Goal: Task Accomplishment & Management: Manage account settings

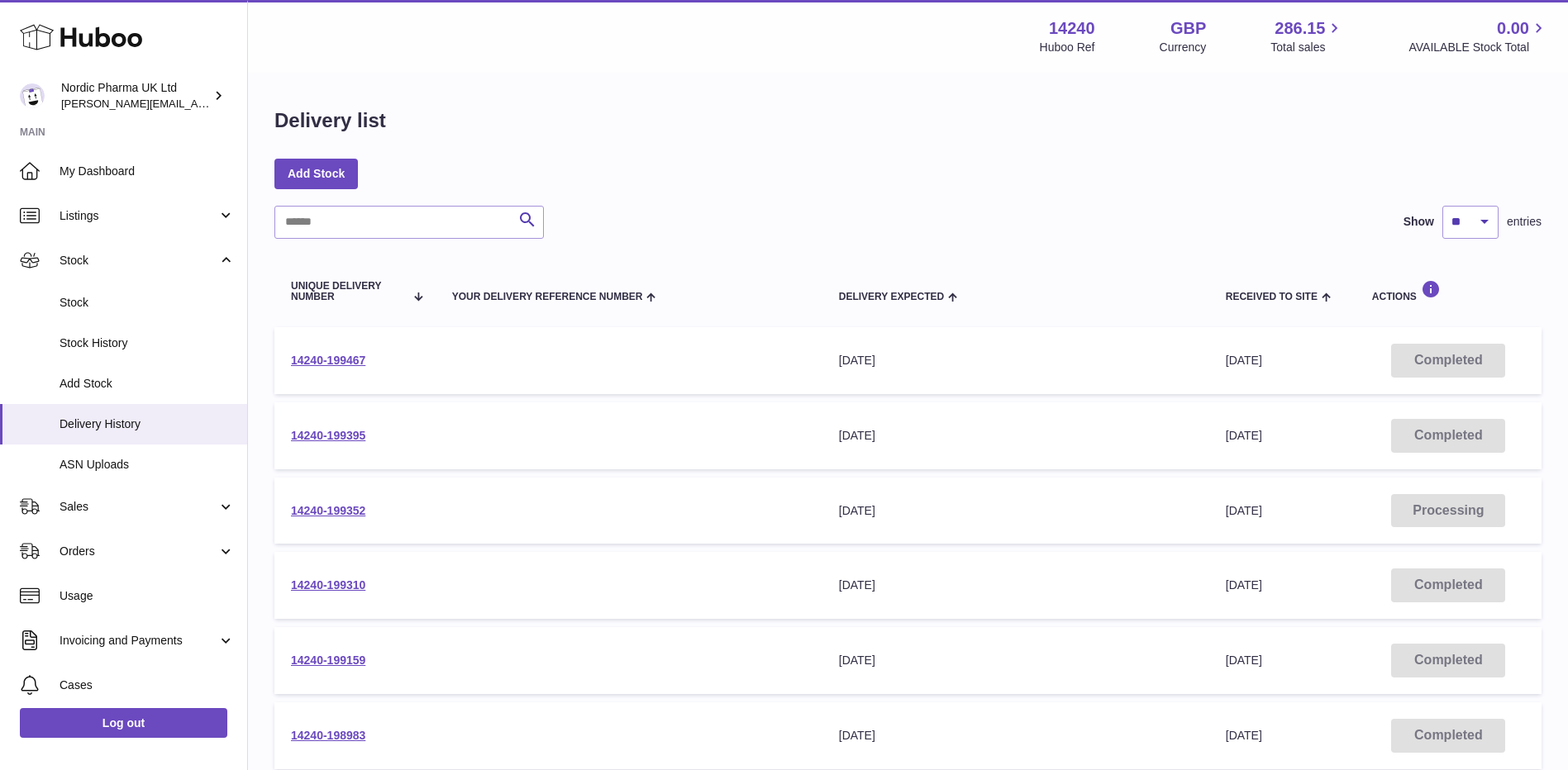
click at [815, 183] on div "Add Stock" at bounding box center [908, 173] width 1267 height 30
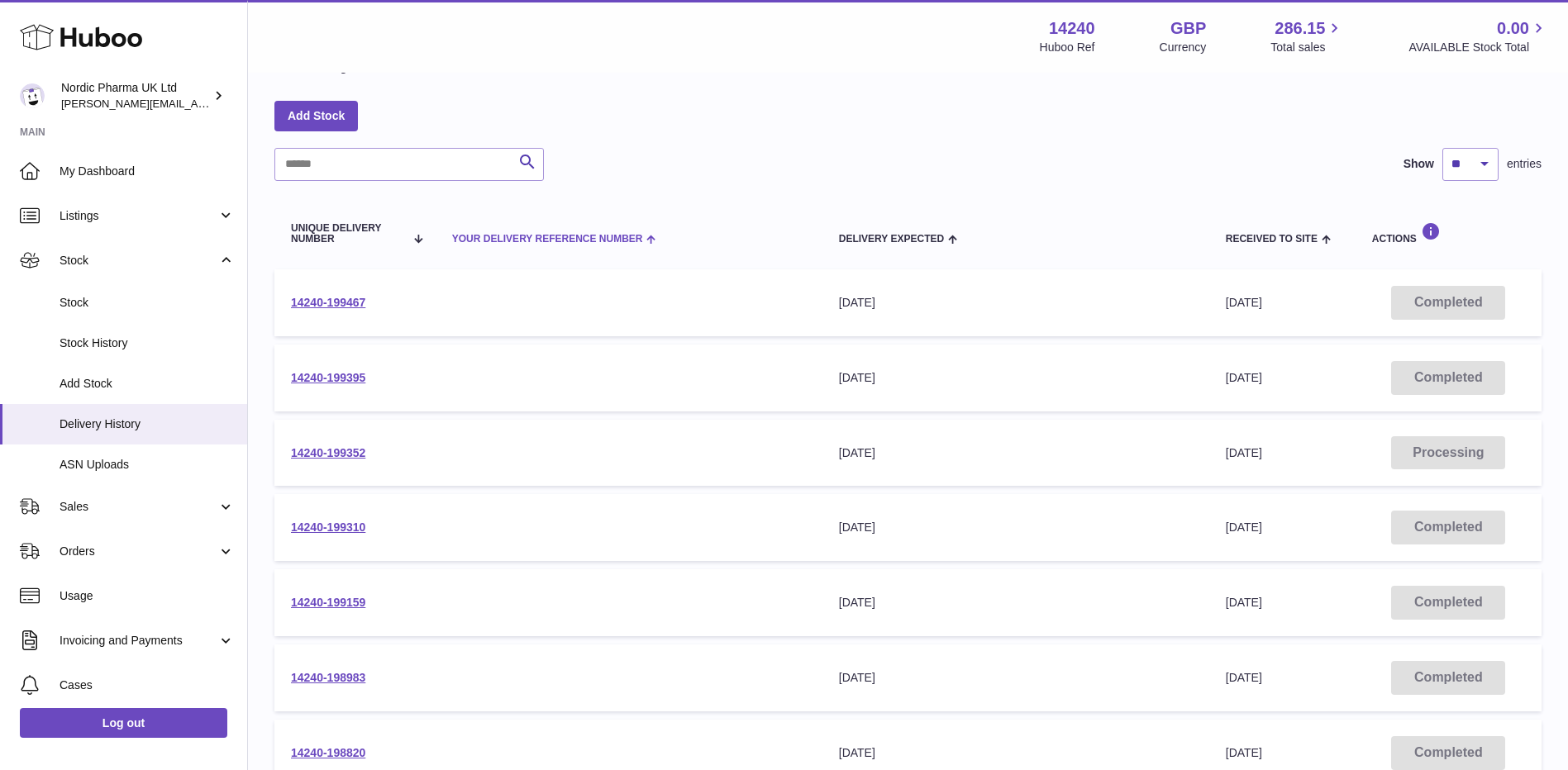
scroll to position [83, 0]
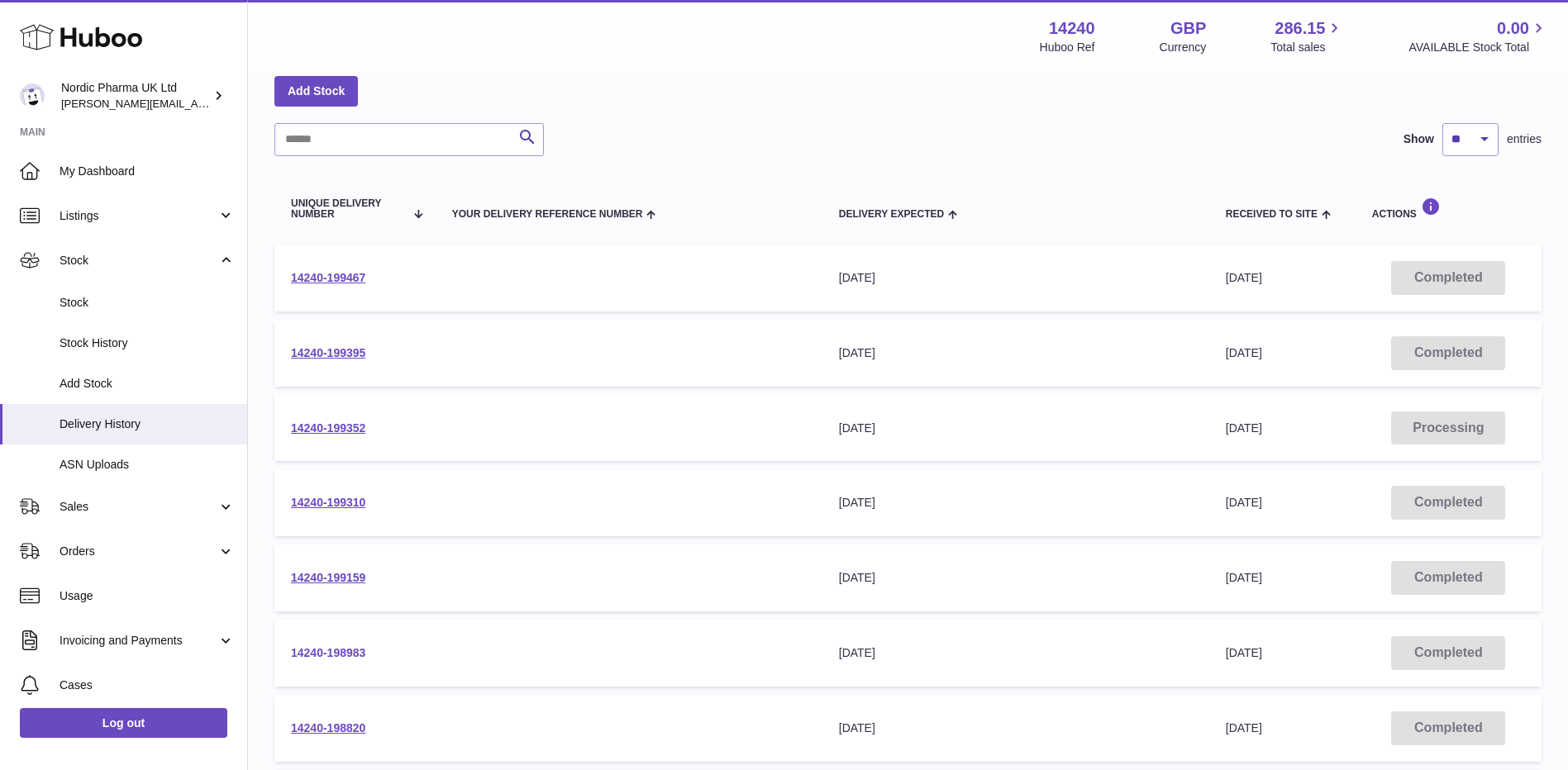
click at [341, 650] on link "14240-198983" at bounding box center [327, 653] width 74 height 14
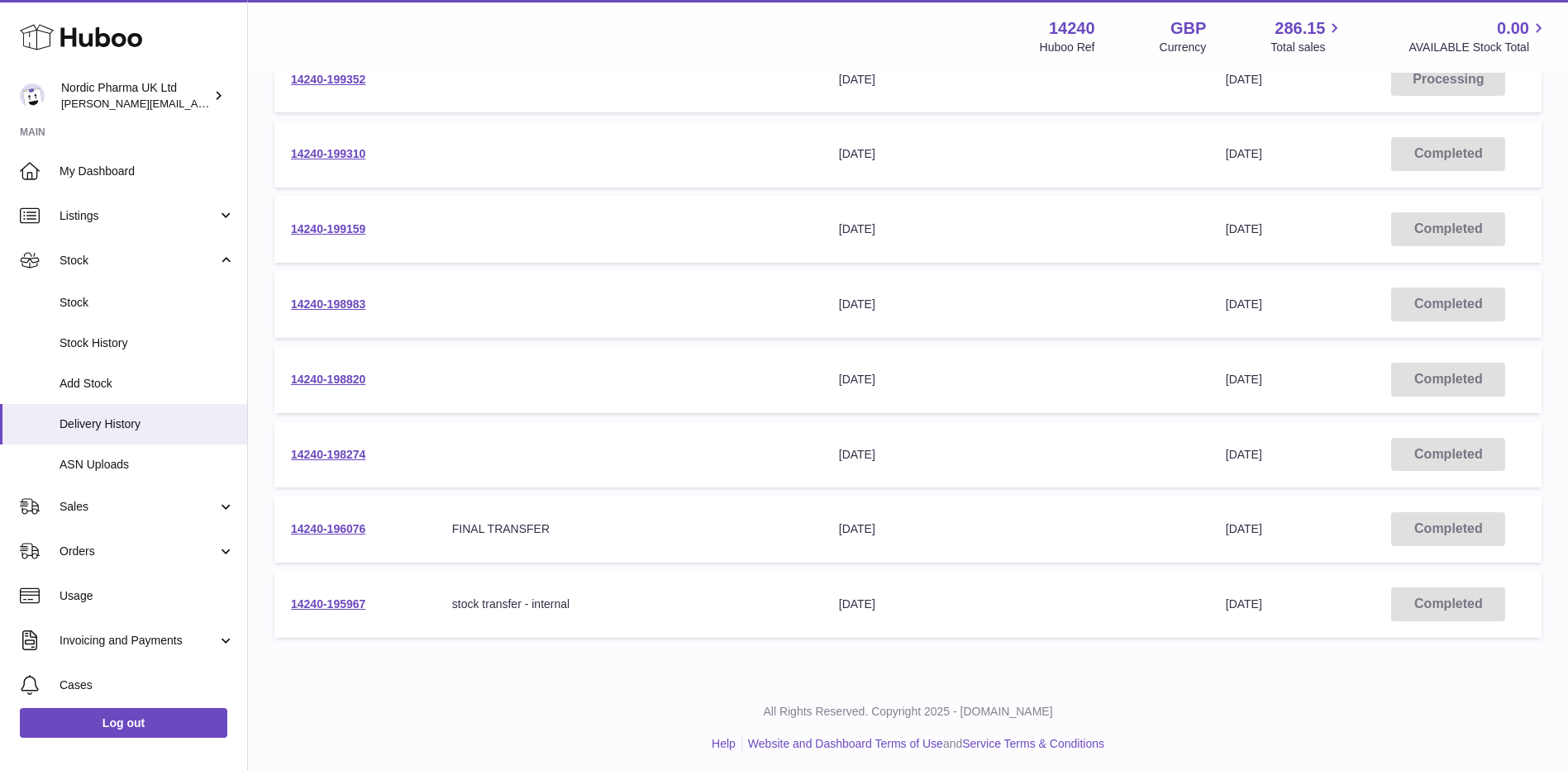
scroll to position [438, 0]
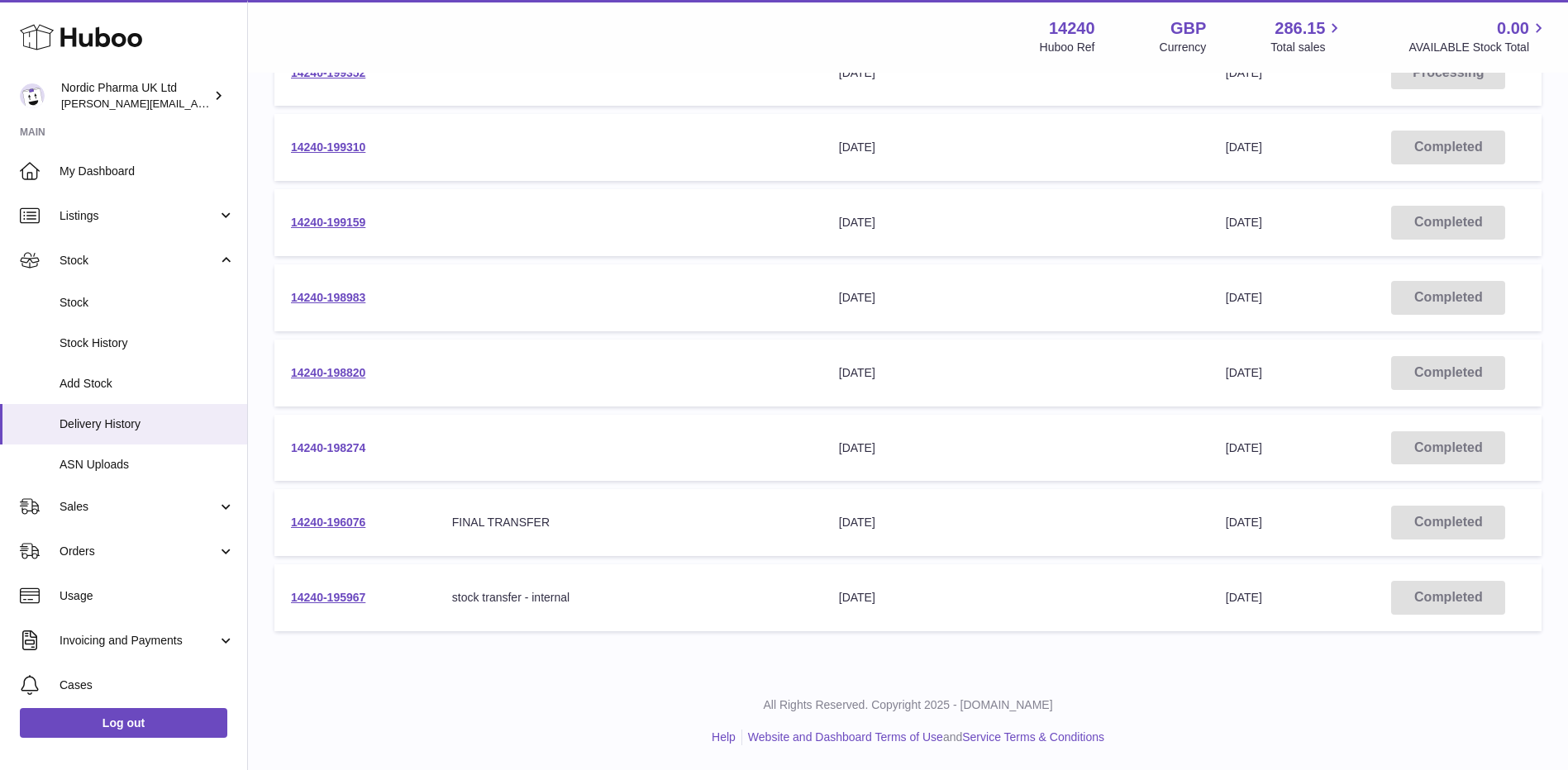
click at [335, 443] on link "14240-198274" at bounding box center [327, 448] width 74 height 14
click at [317, 372] on link "14240-198820" at bounding box center [327, 373] width 74 height 14
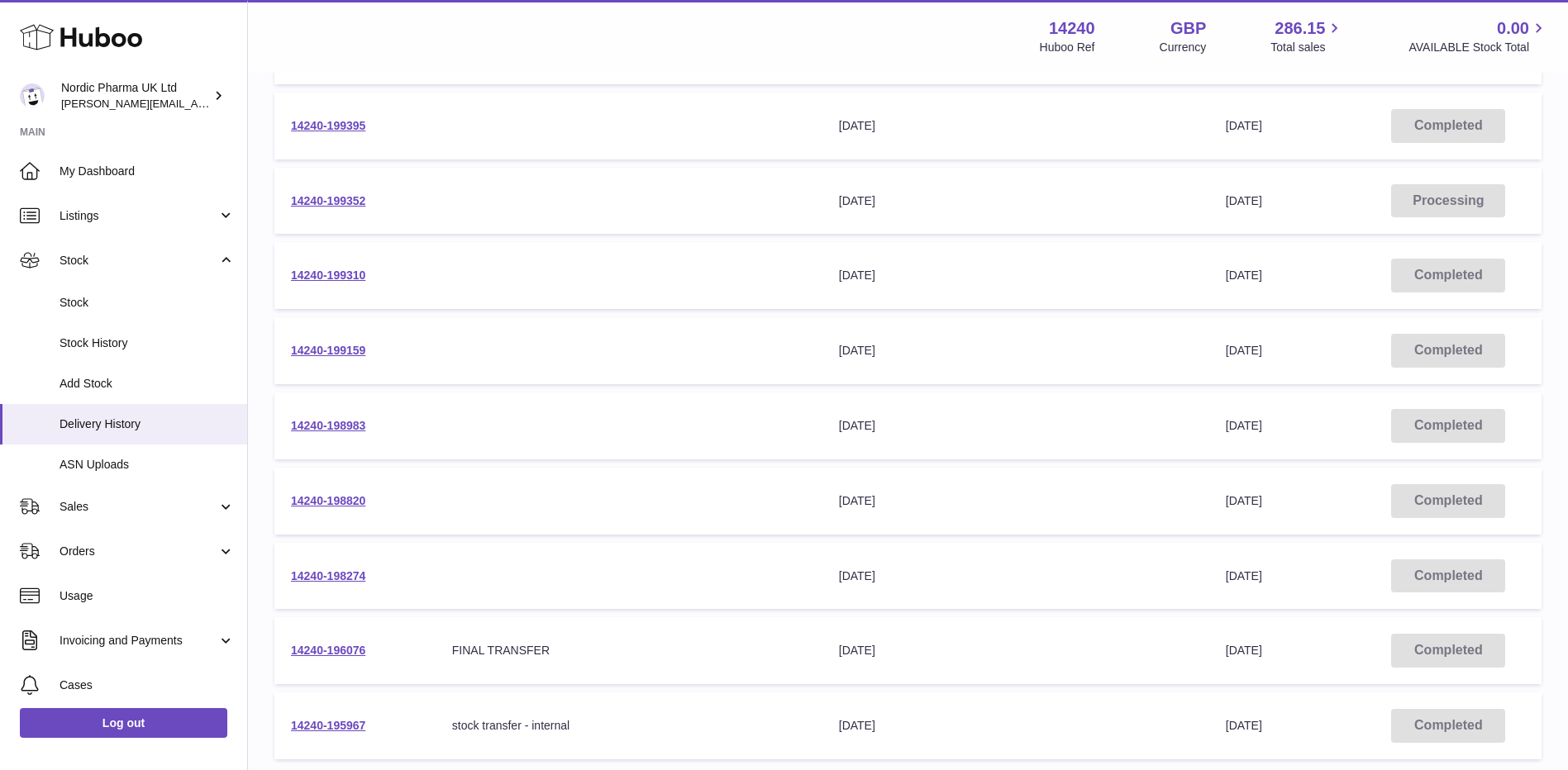
scroll to position [107, 0]
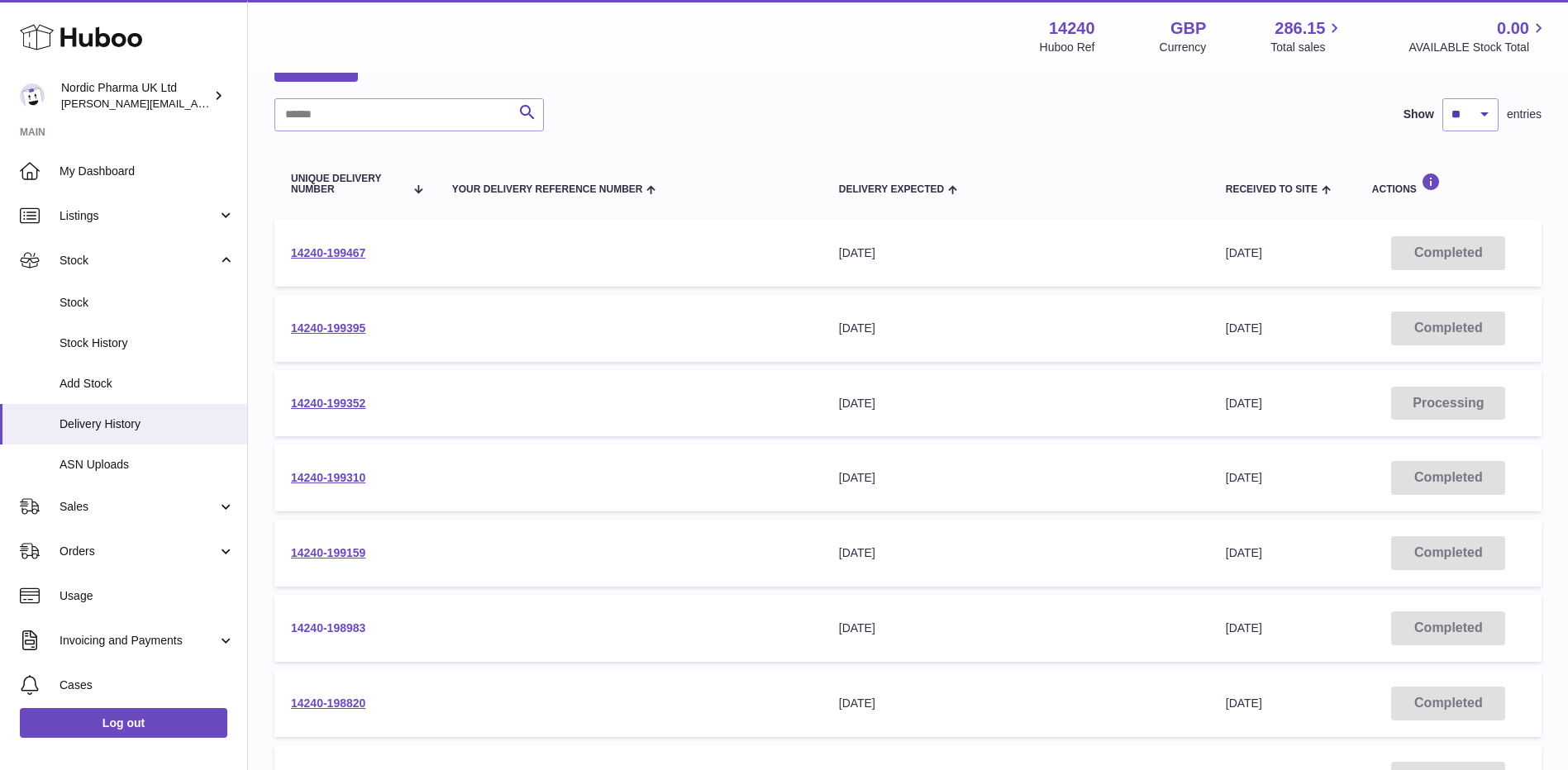
click at [318, 631] on link "14240-198983" at bounding box center [327, 629] width 74 height 14
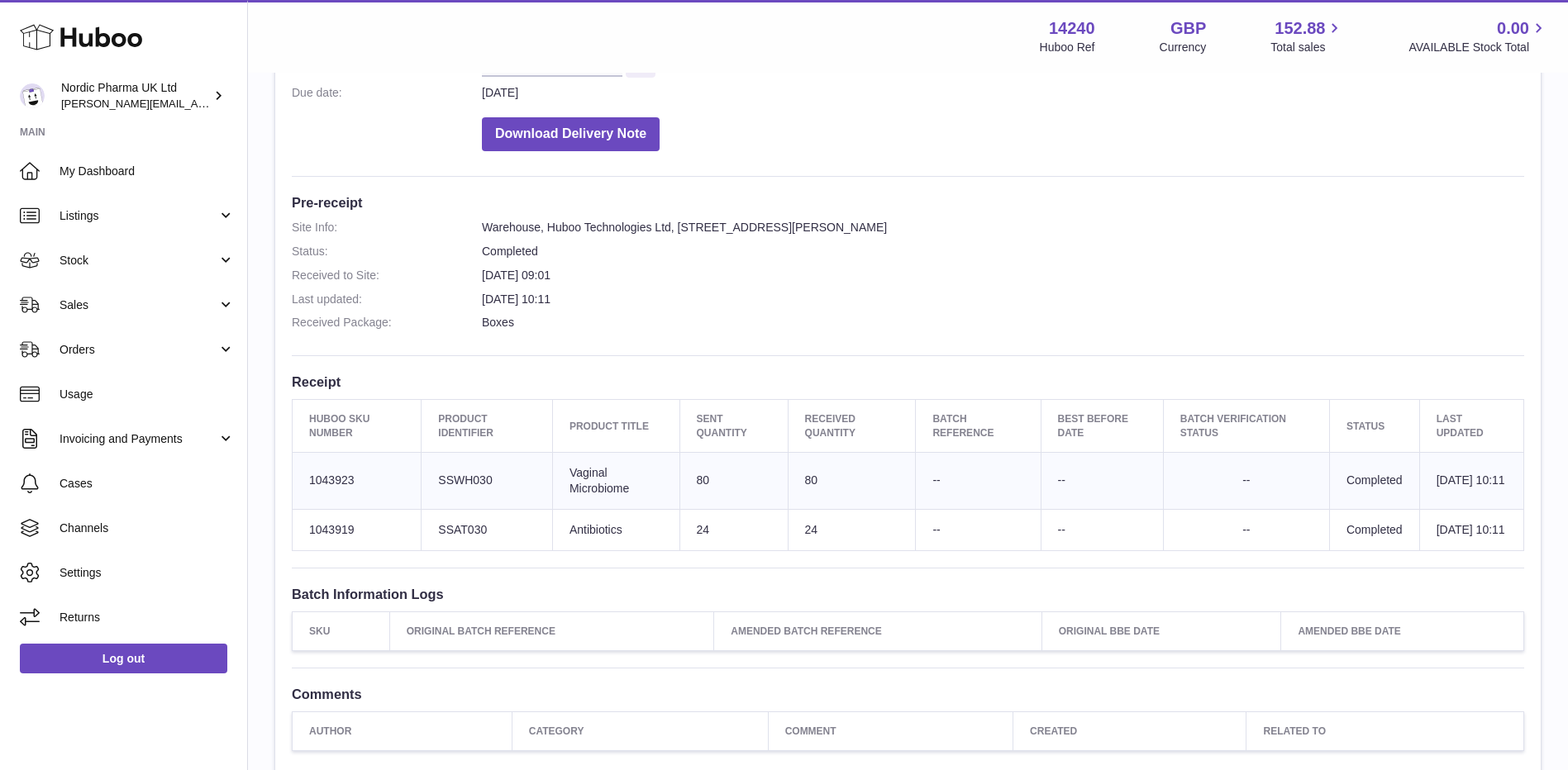
scroll to position [330, 0]
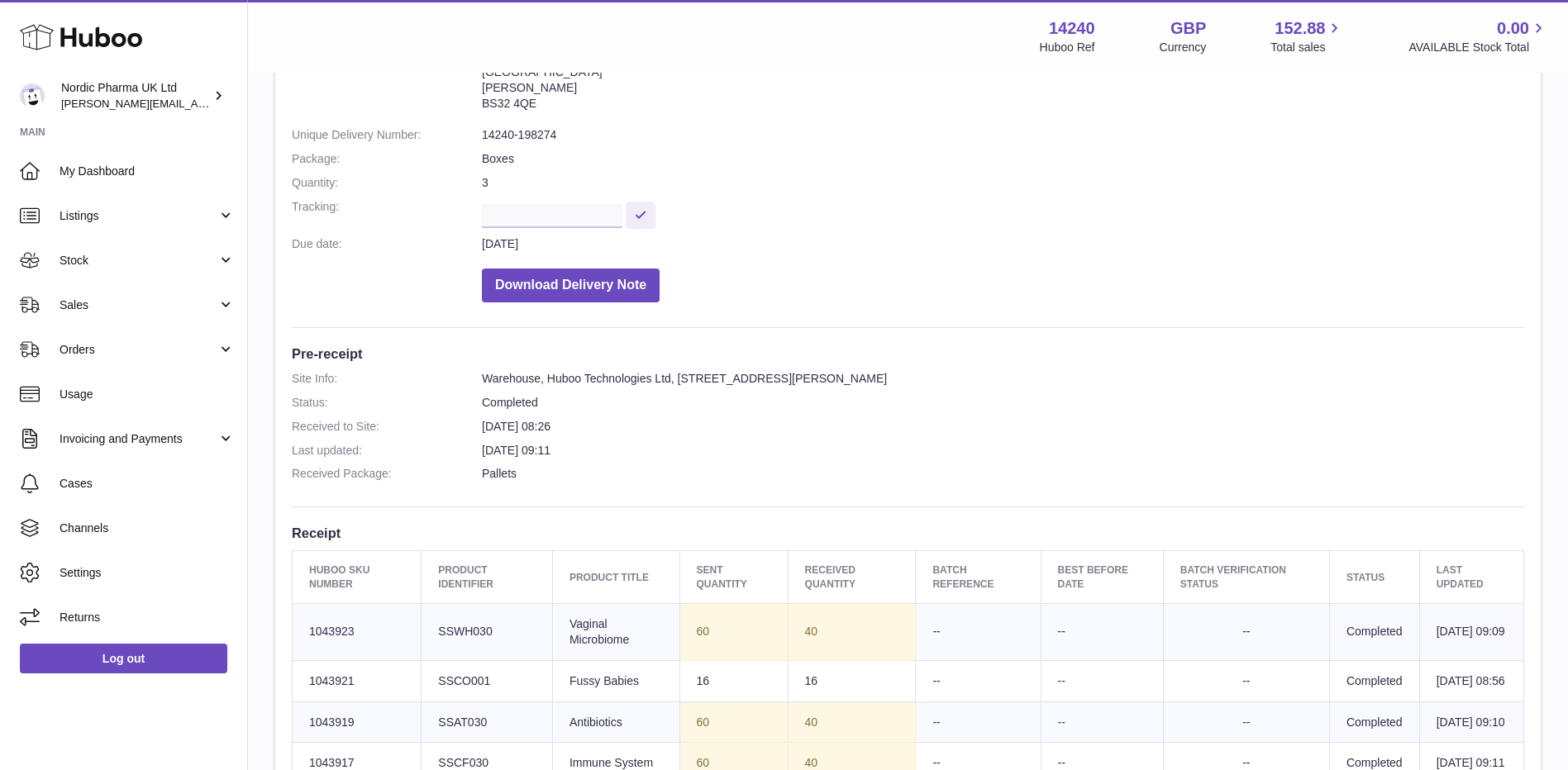
scroll to position [330, 0]
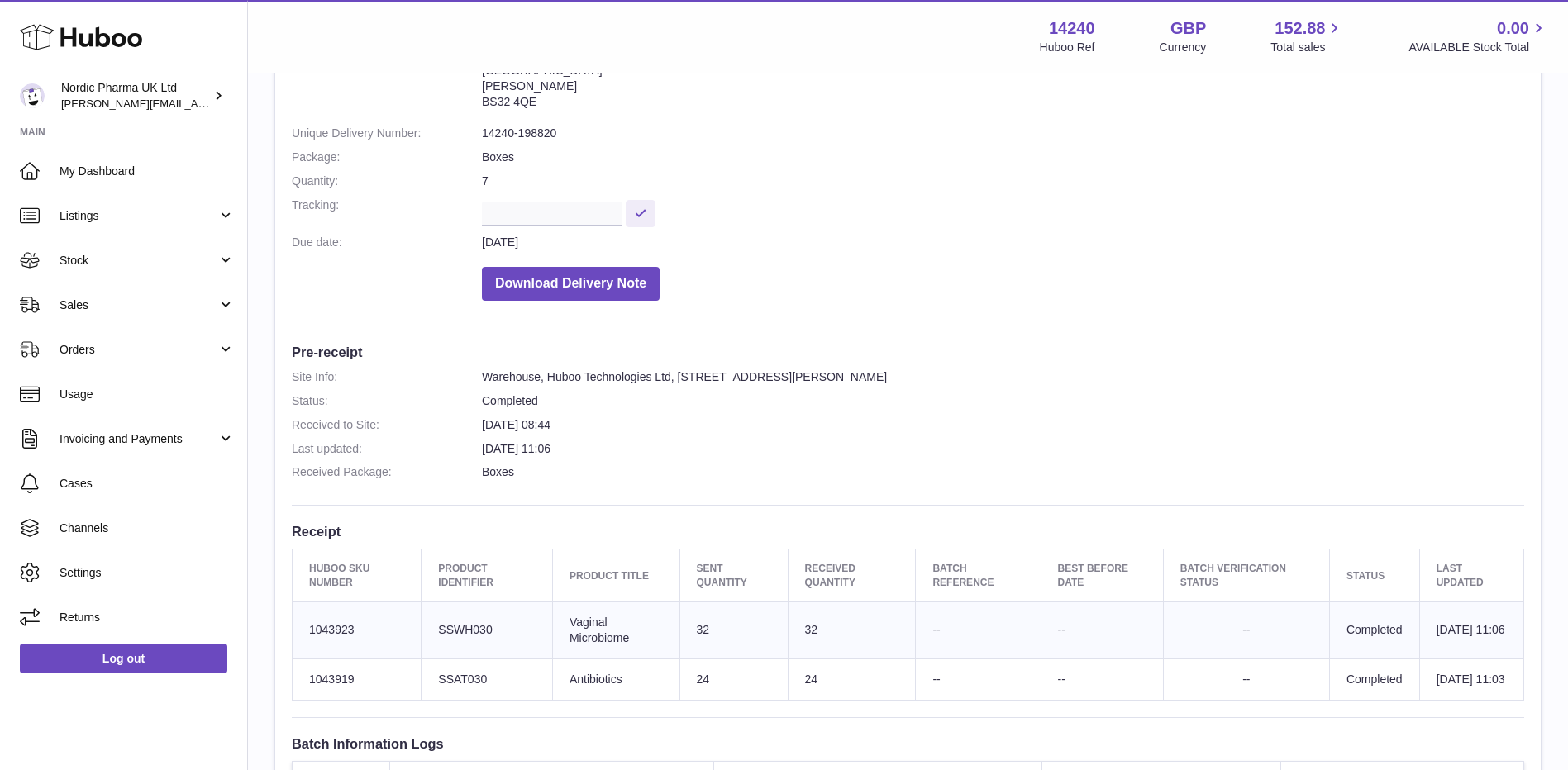
scroll to position [330, 0]
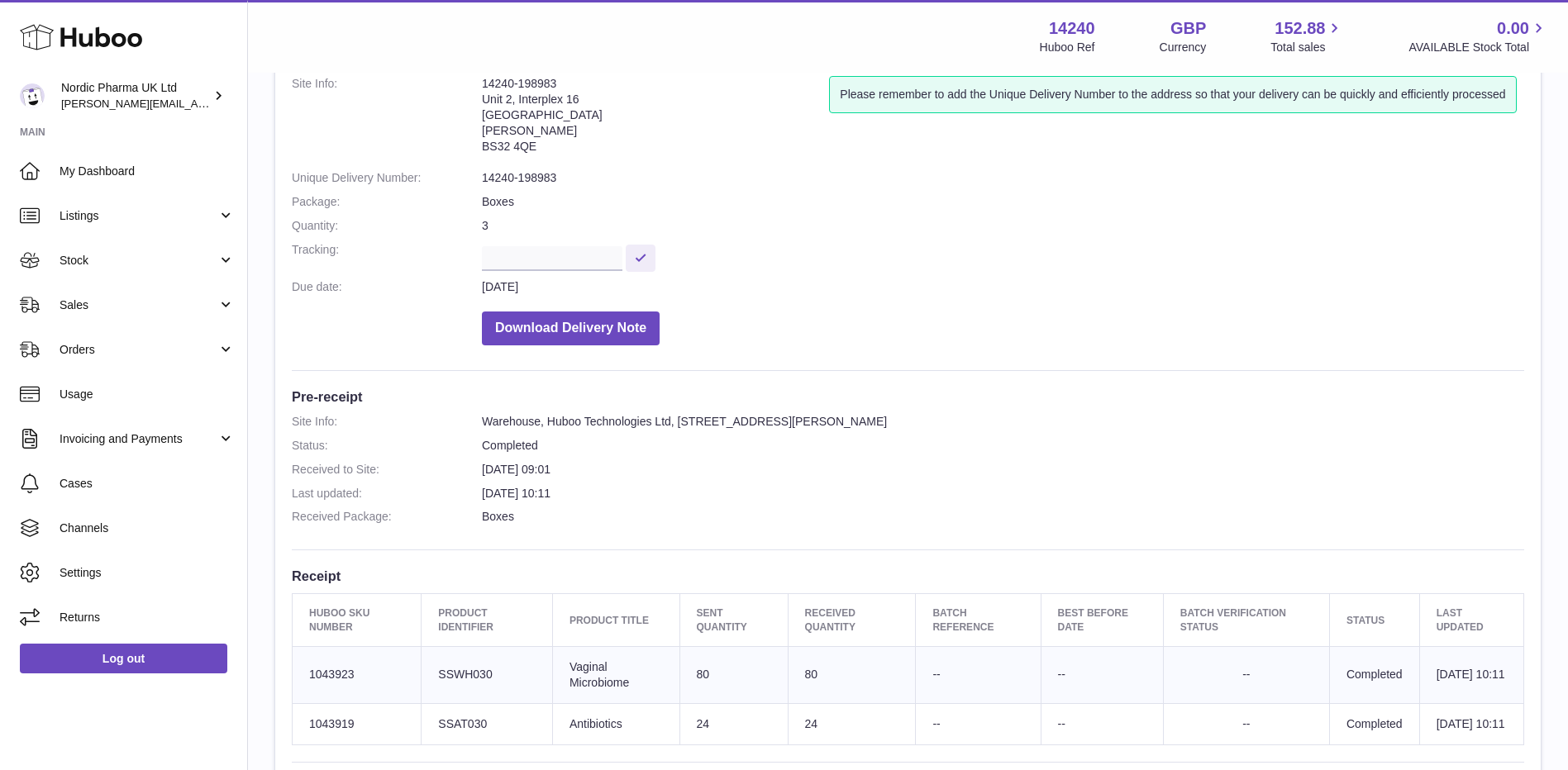
scroll to position [248, 0]
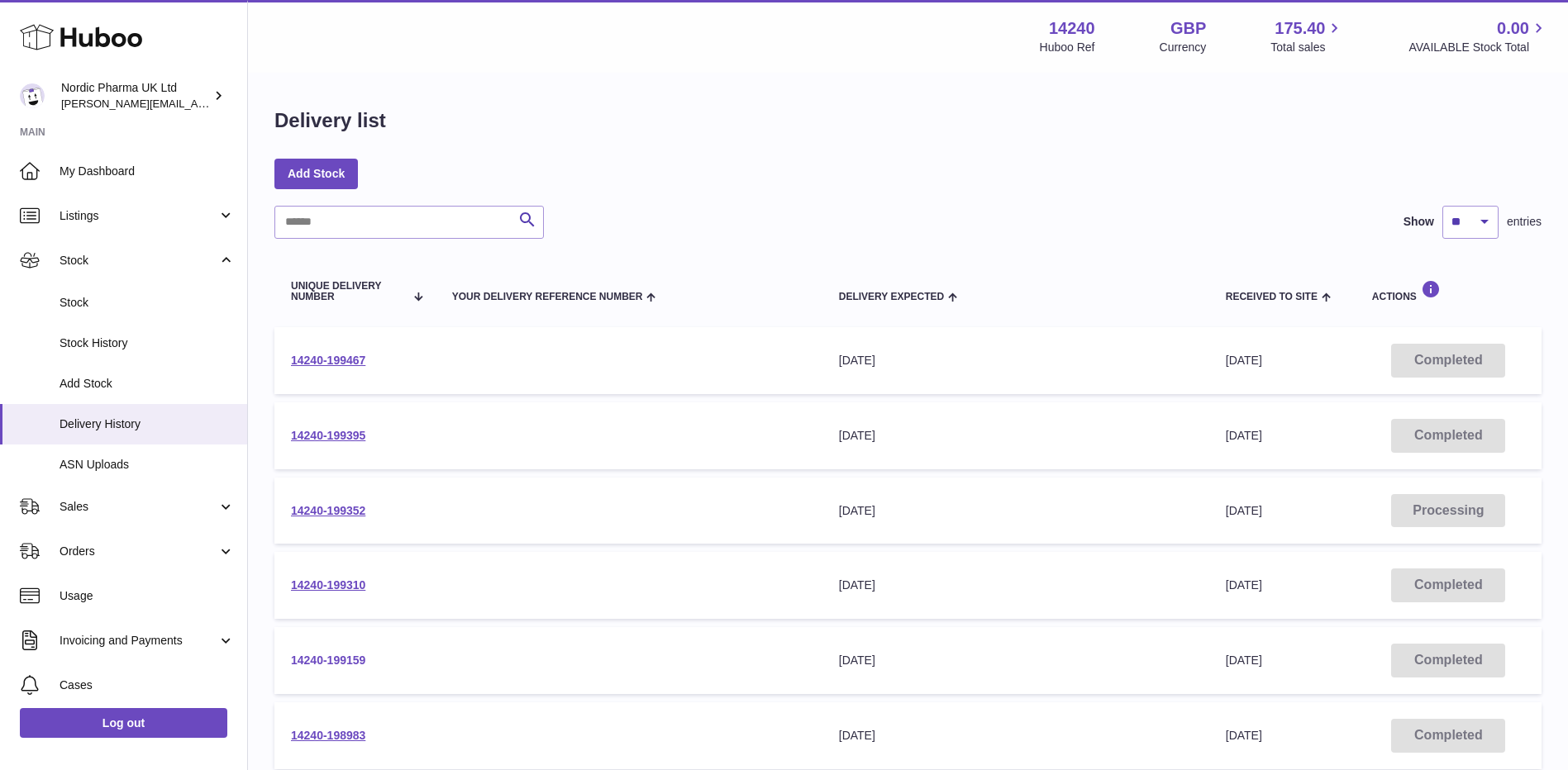
click at [341, 665] on link "14240-199159" at bounding box center [327, 661] width 74 height 14
click at [345, 514] on link "14240-199352" at bounding box center [327, 511] width 74 height 14
click at [343, 365] on link "14240-199467" at bounding box center [327, 361] width 74 height 14
click at [340, 438] on link "14240-199395" at bounding box center [327, 436] width 74 height 14
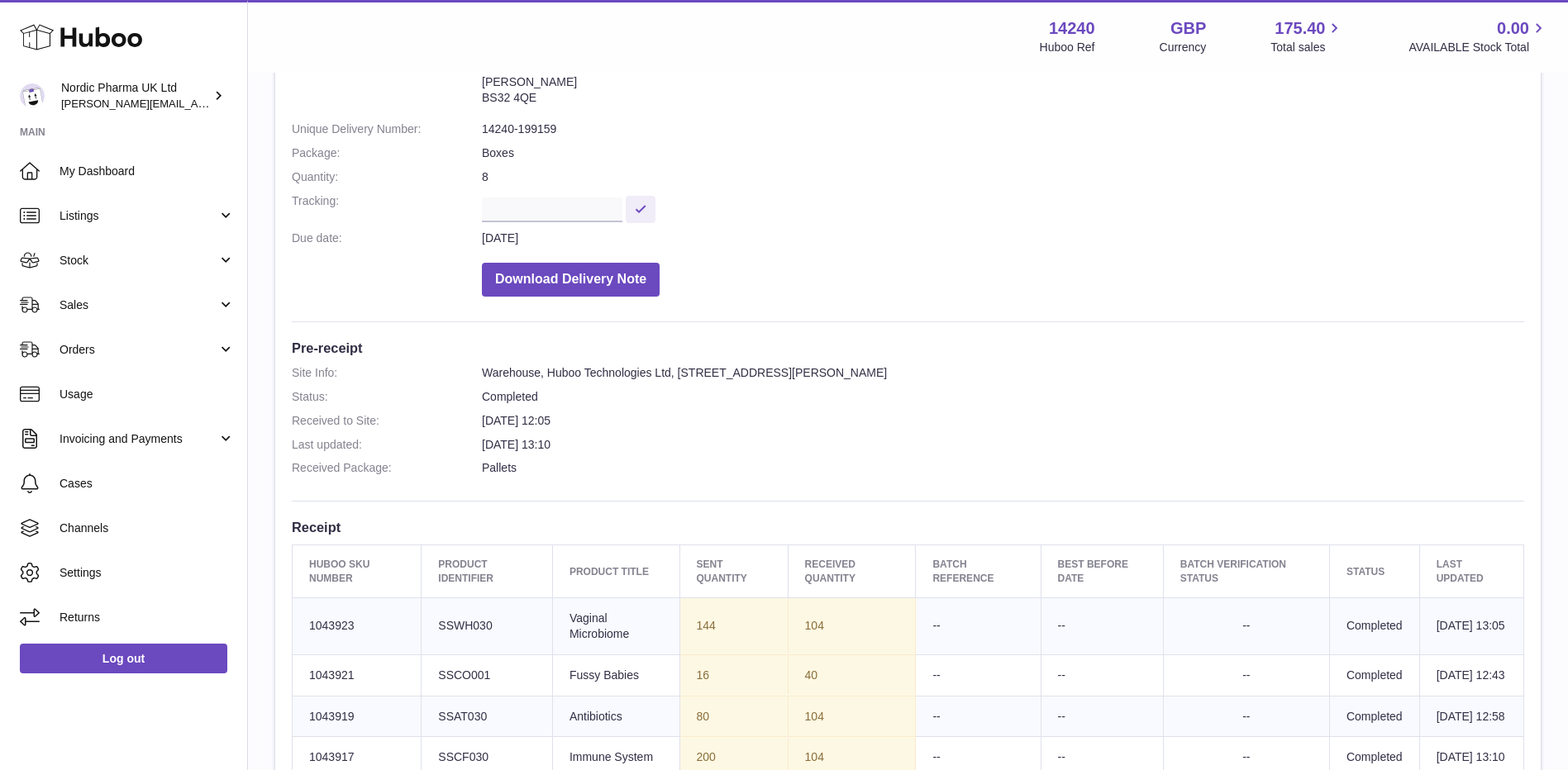
scroll to position [330, 0]
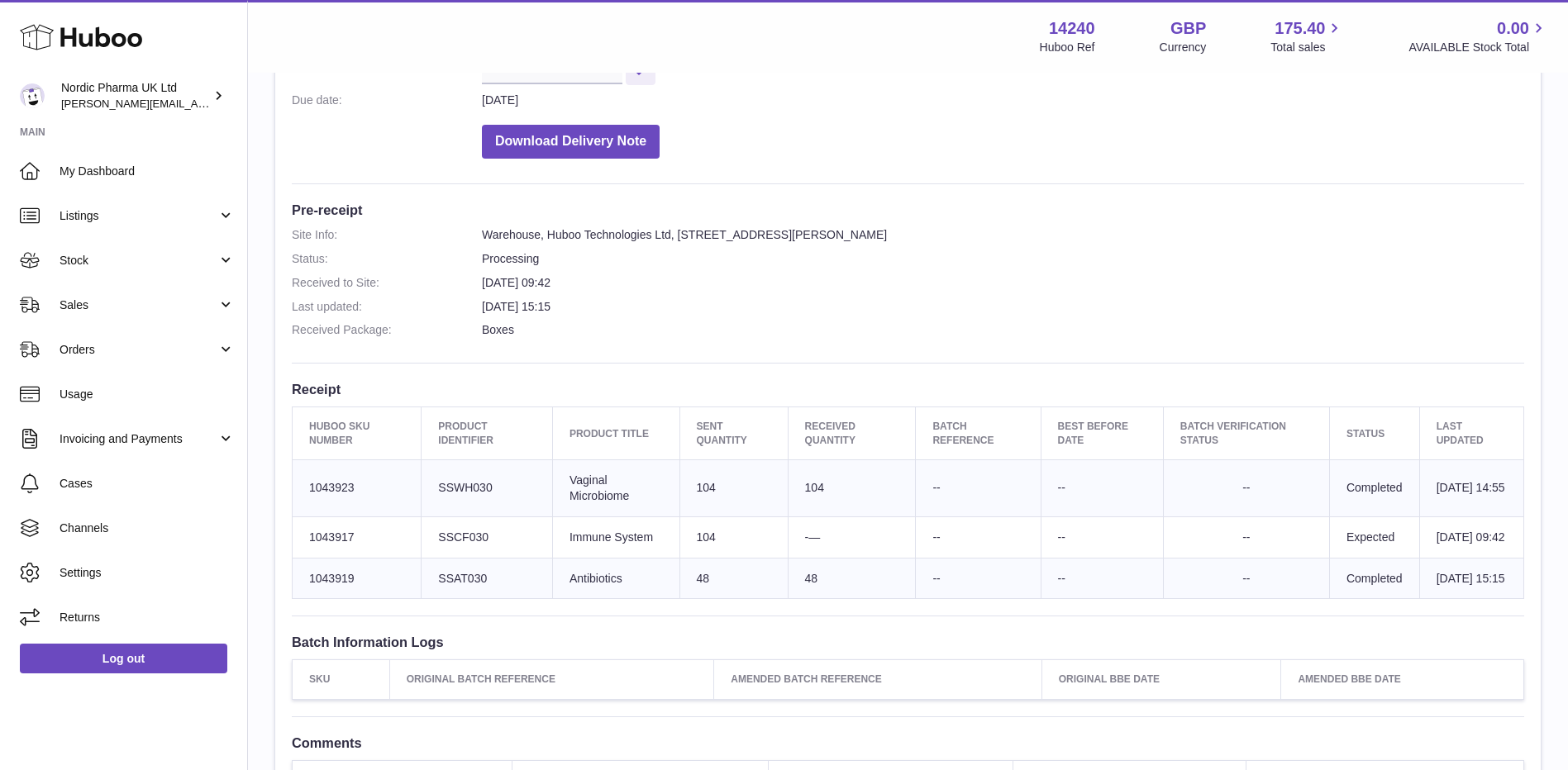
scroll to position [330, 0]
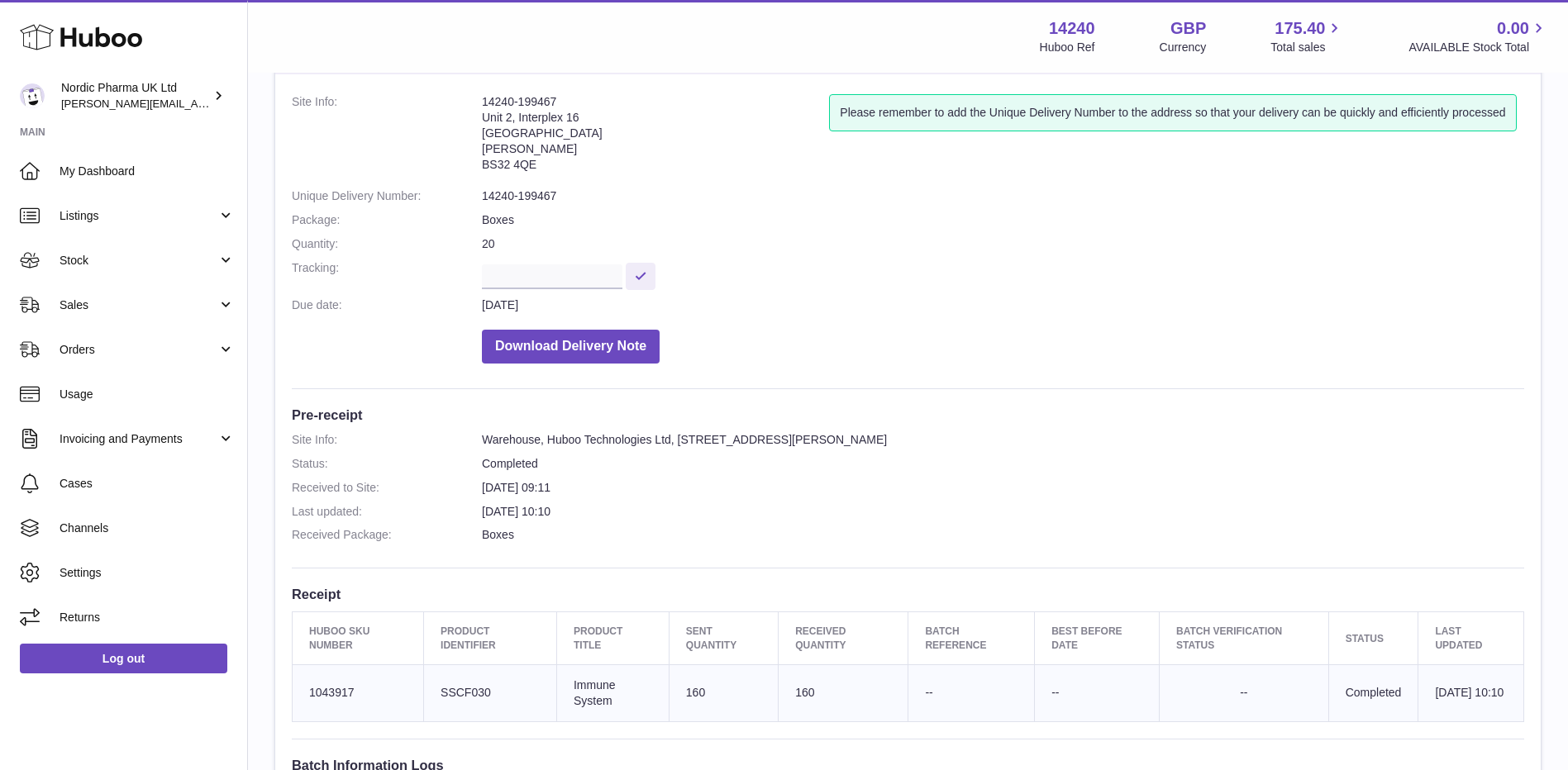
scroll to position [330, 0]
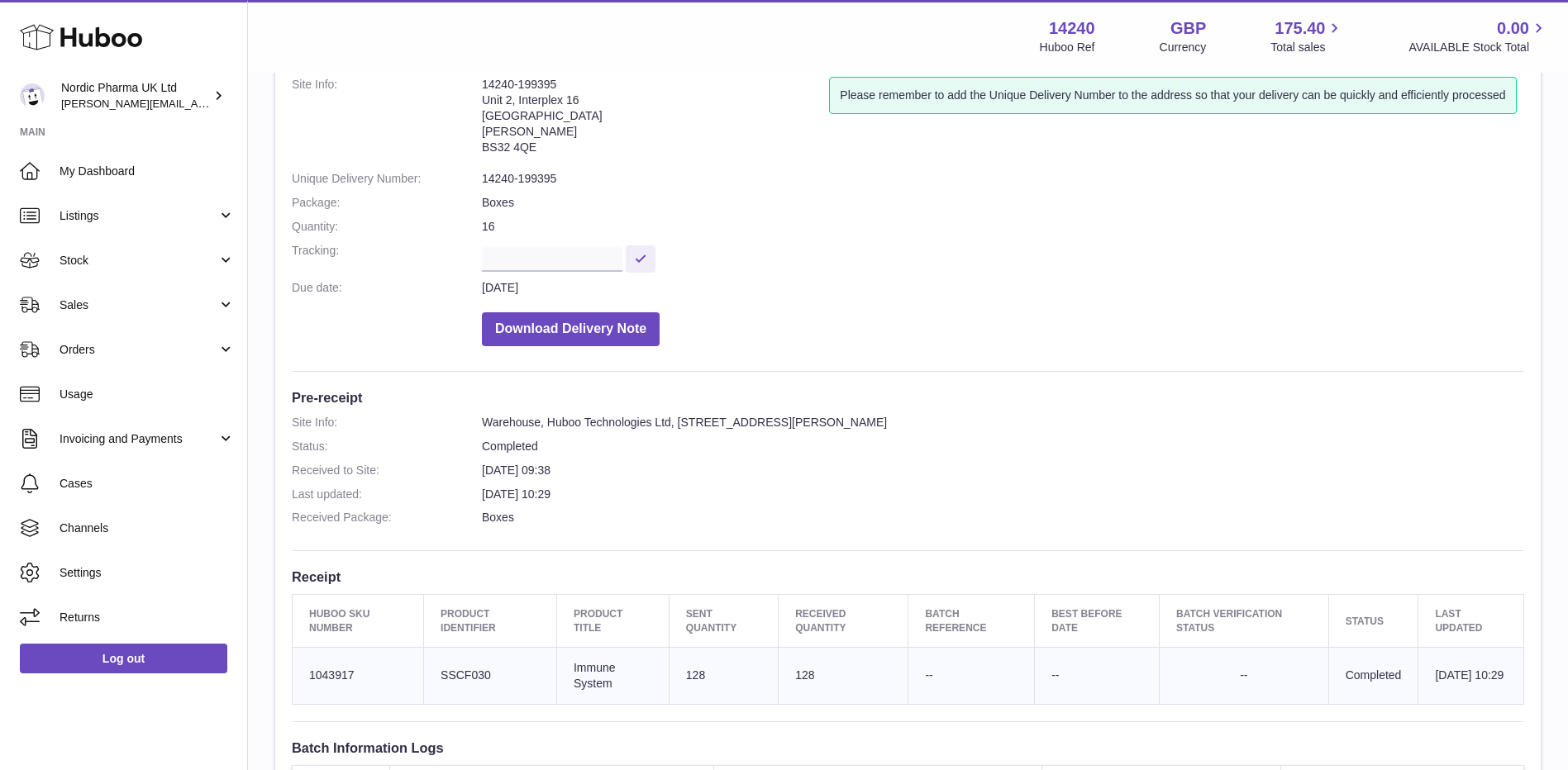
scroll to position [330, 0]
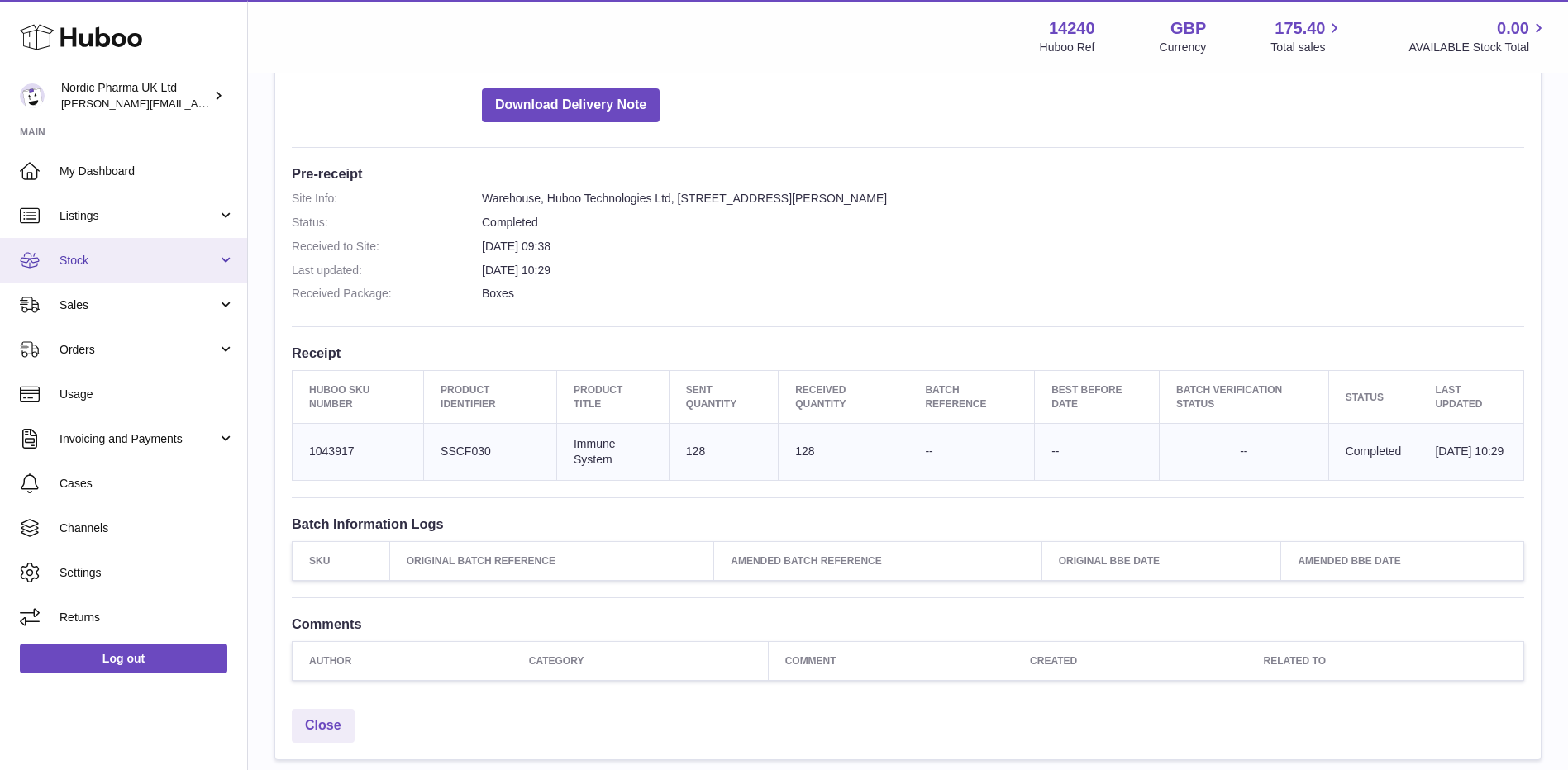
click at [156, 253] on span "Stock" at bounding box center [138, 260] width 158 height 16
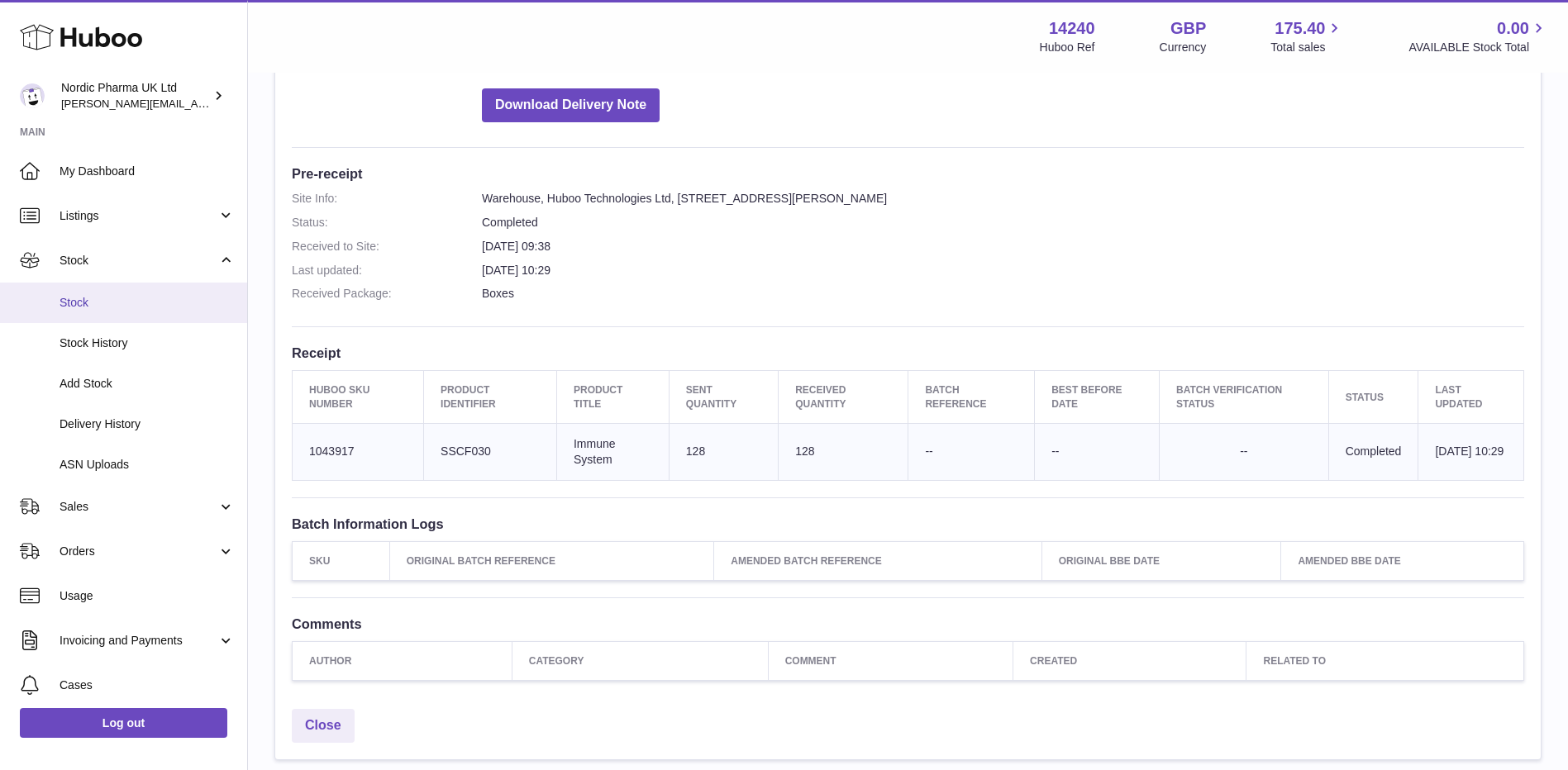
click at [113, 306] on span "Stock" at bounding box center [147, 303] width 175 height 16
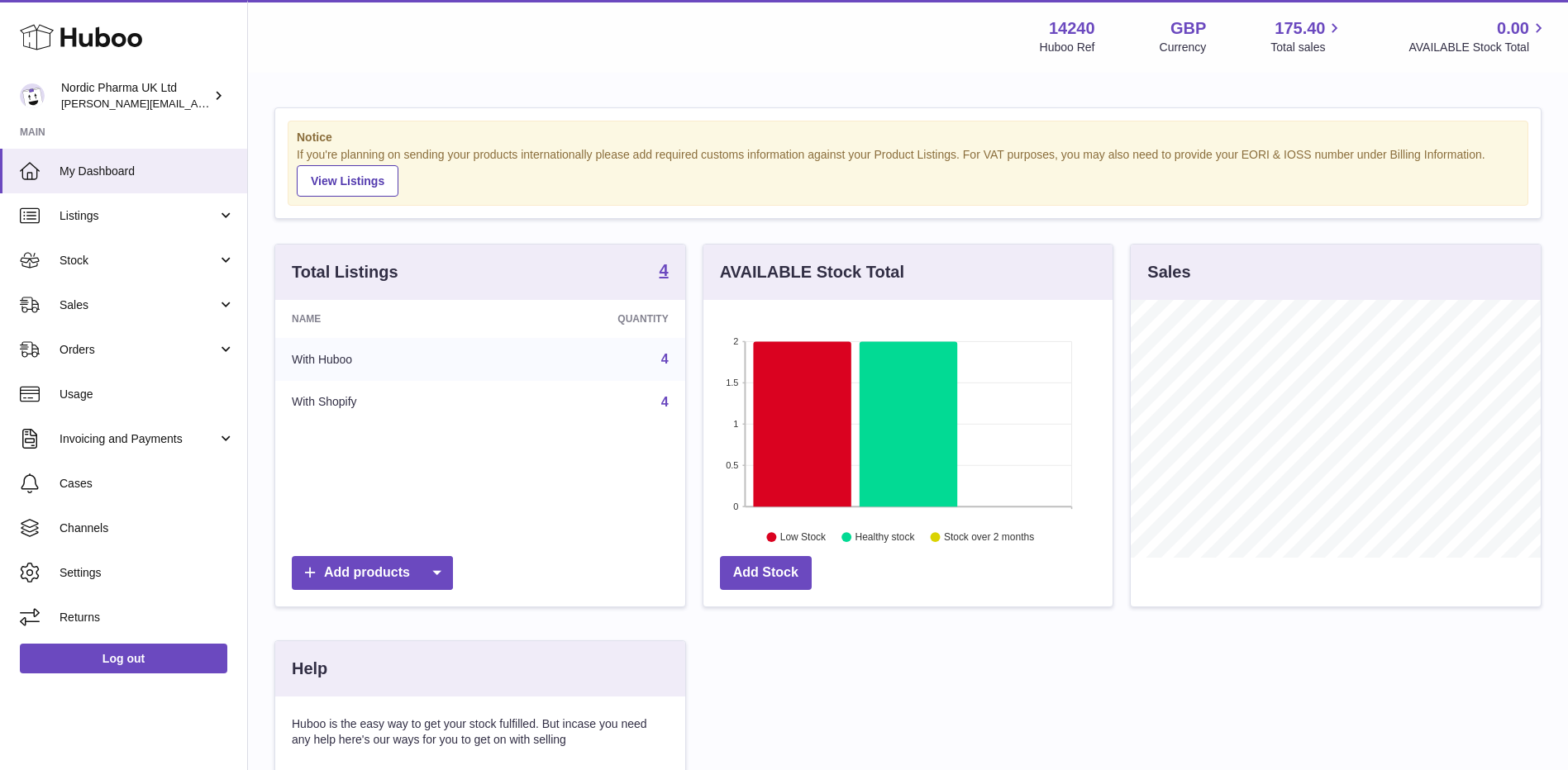
scroll to position [258, 409]
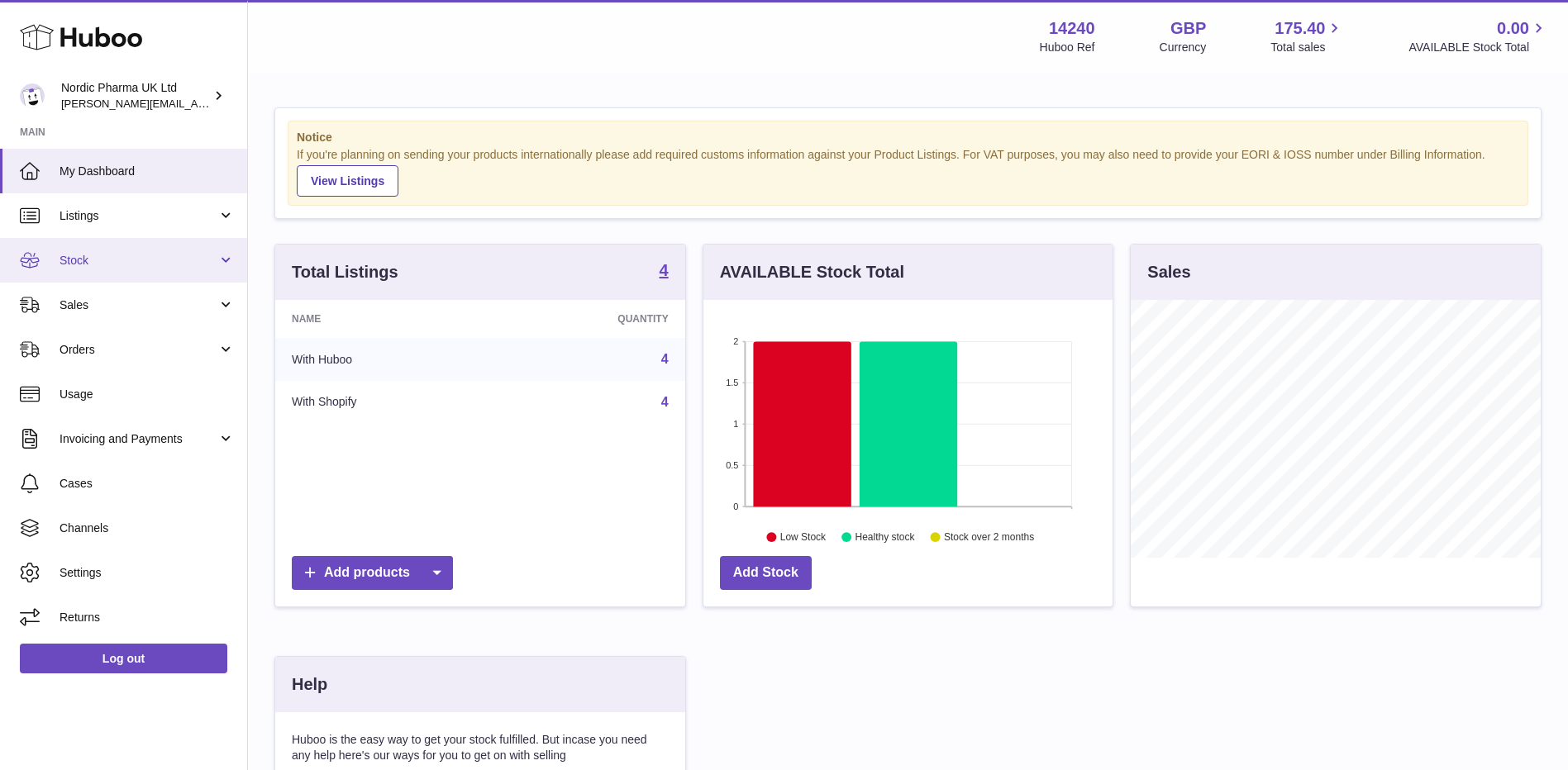
click at [210, 264] on span "Stock" at bounding box center [138, 260] width 158 height 16
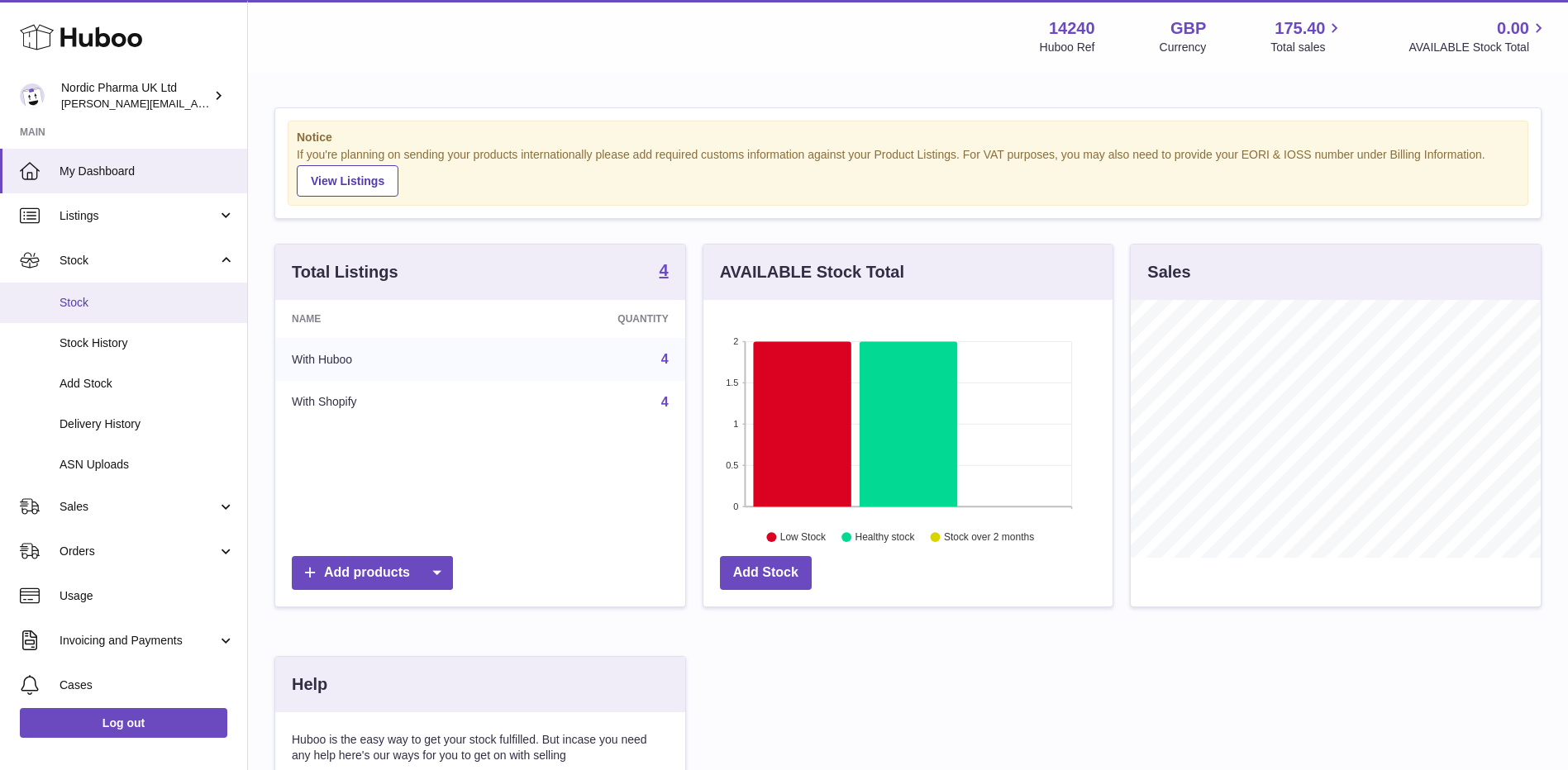
click at [90, 309] on span "Stock" at bounding box center [147, 303] width 175 height 16
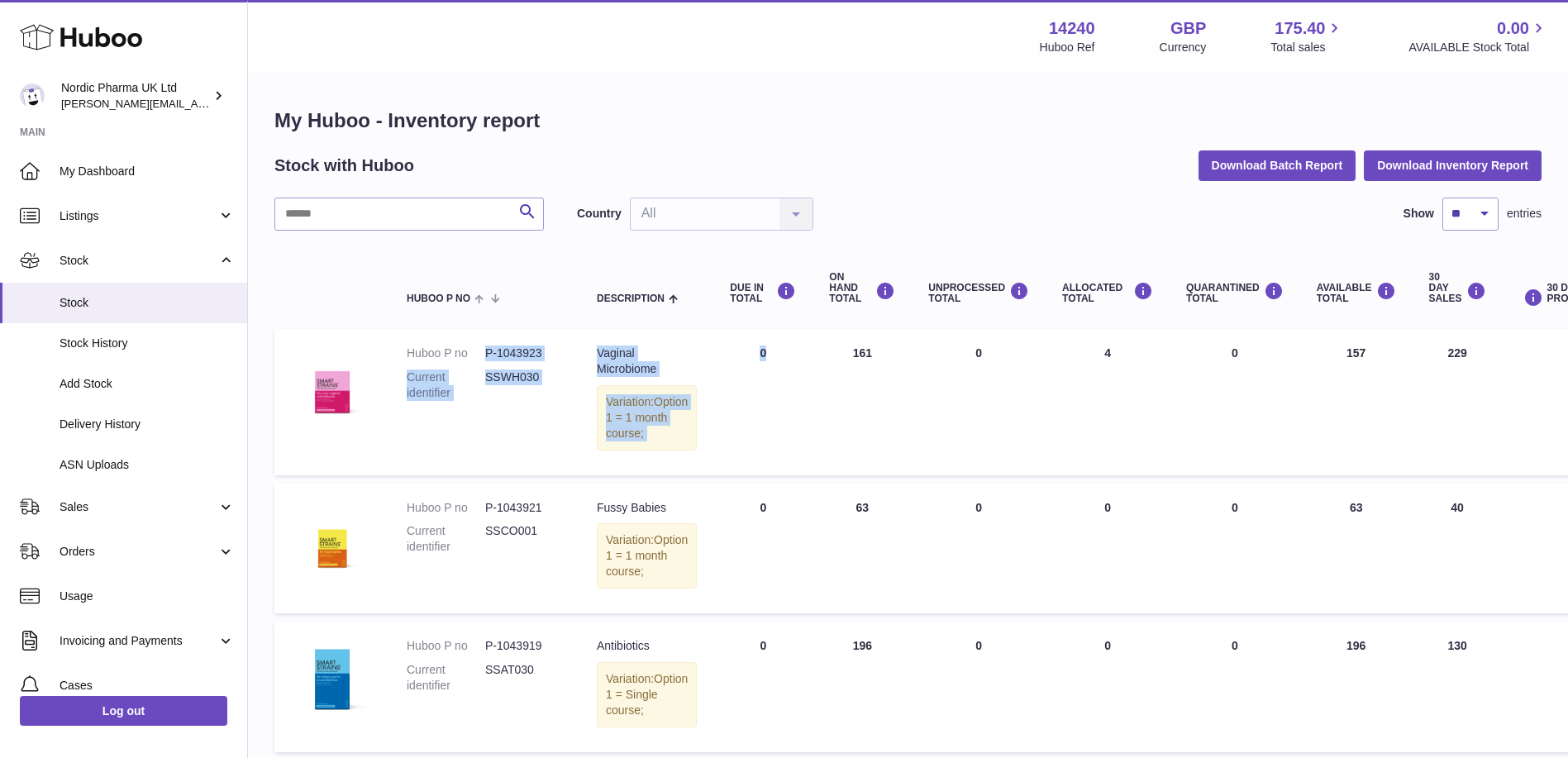
drag, startPoint x: 482, startPoint y: 351, endPoint x: 813, endPoint y: 436, distance: 341.7
click at [813, 436] on tr "Huboo P no P-1043923 Current identifier SSWH030 Description Vaginal Microbiome …" at bounding box center [1045, 400] width 1540 height 145
click at [448, 444] on td "Huboo P no P-1043923 Current identifier SSWH030" at bounding box center [484, 400] width 190 height 145
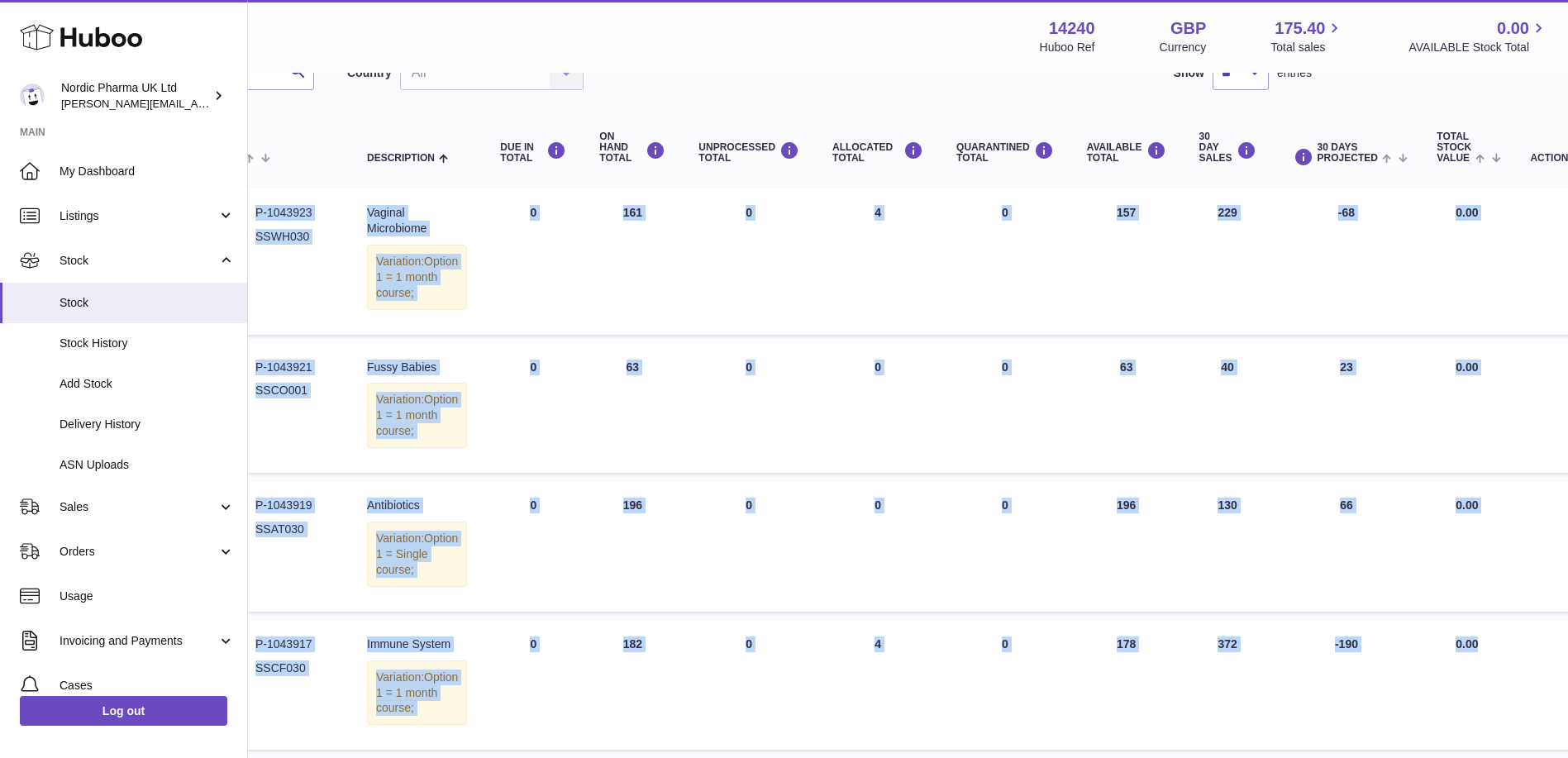
scroll to position [350, 230]
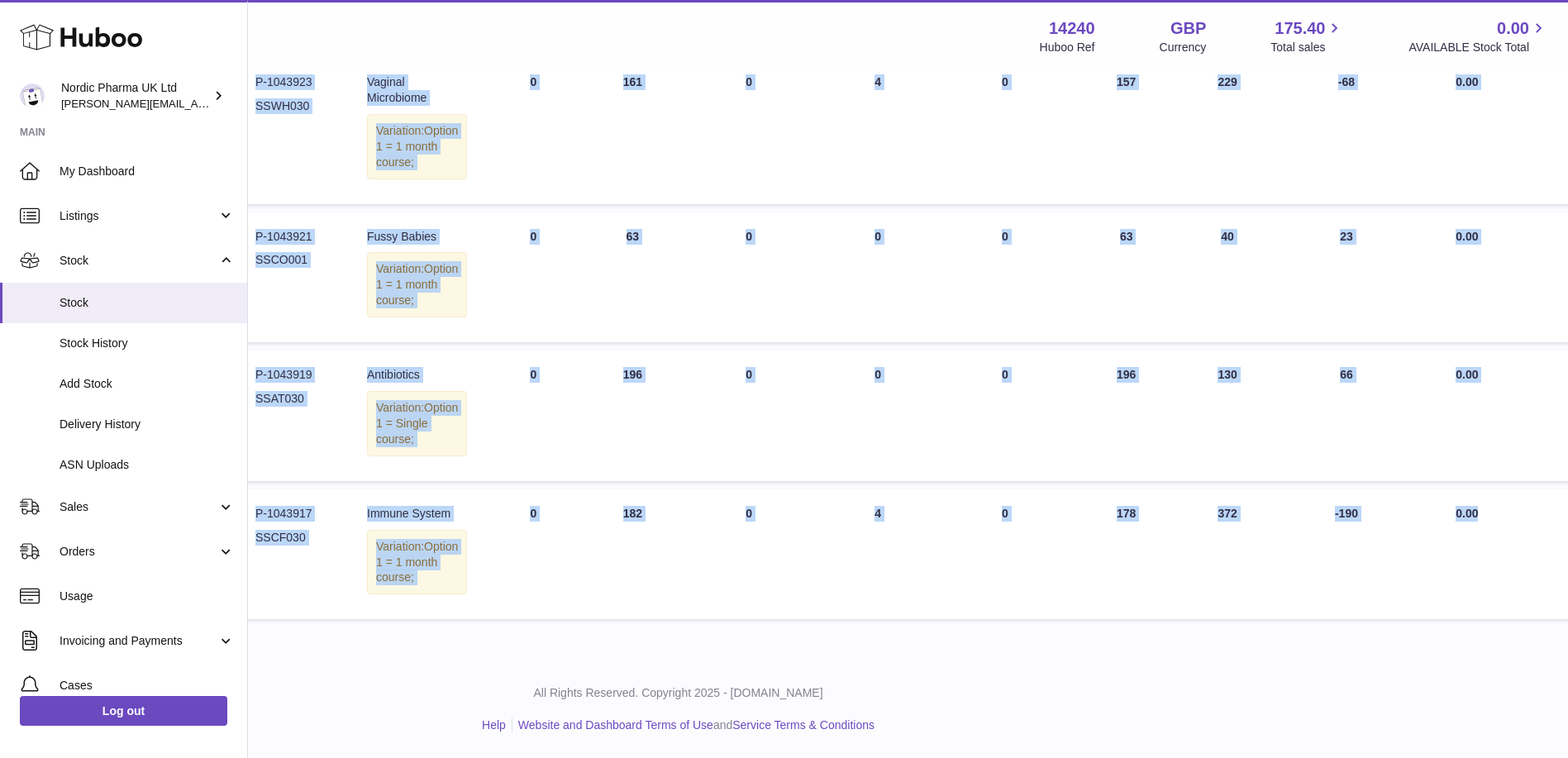
drag, startPoint x: 406, startPoint y: 353, endPoint x: 1399, endPoint y: 580, distance: 1018.6
click at [1399, 580] on tbody "Huboo P no P-1043923 Current identifier SSWH030 Description Vaginal Microbiome …" at bounding box center [815, 338] width 1540 height 561
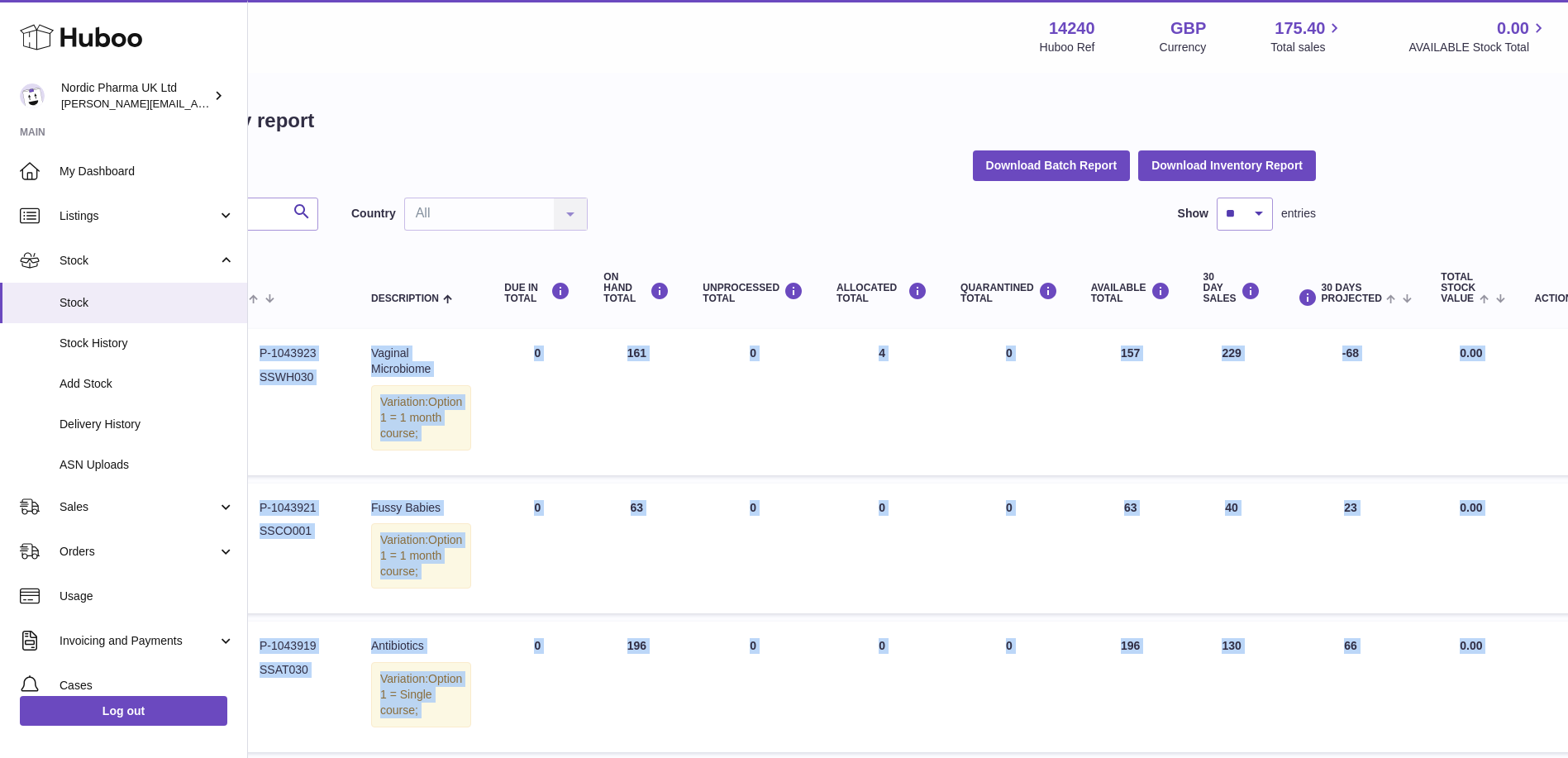
scroll to position [0, 0]
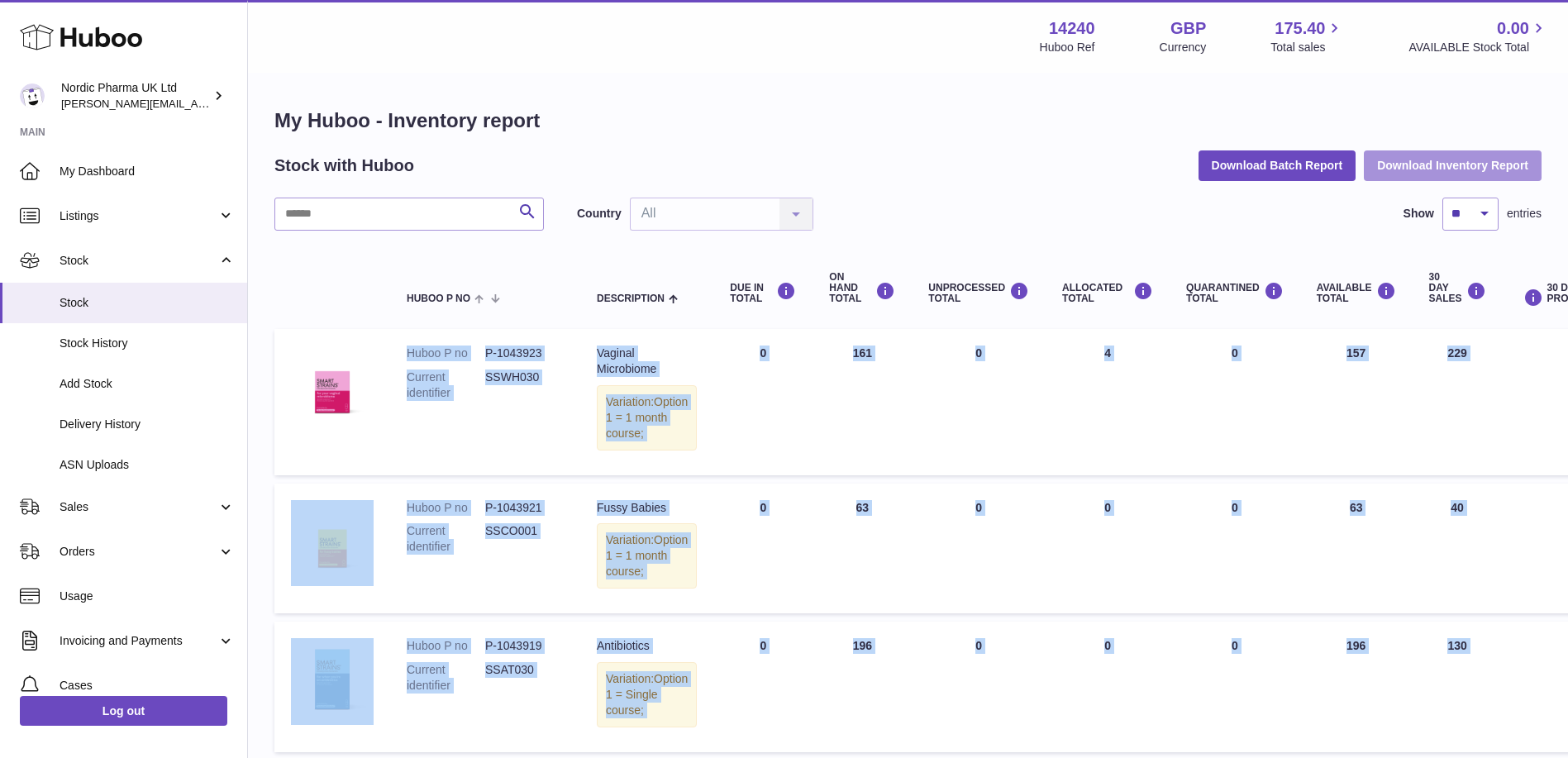
click at [1433, 159] on button "Download Inventory Report" at bounding box center [1452, 165] width 177 height 30
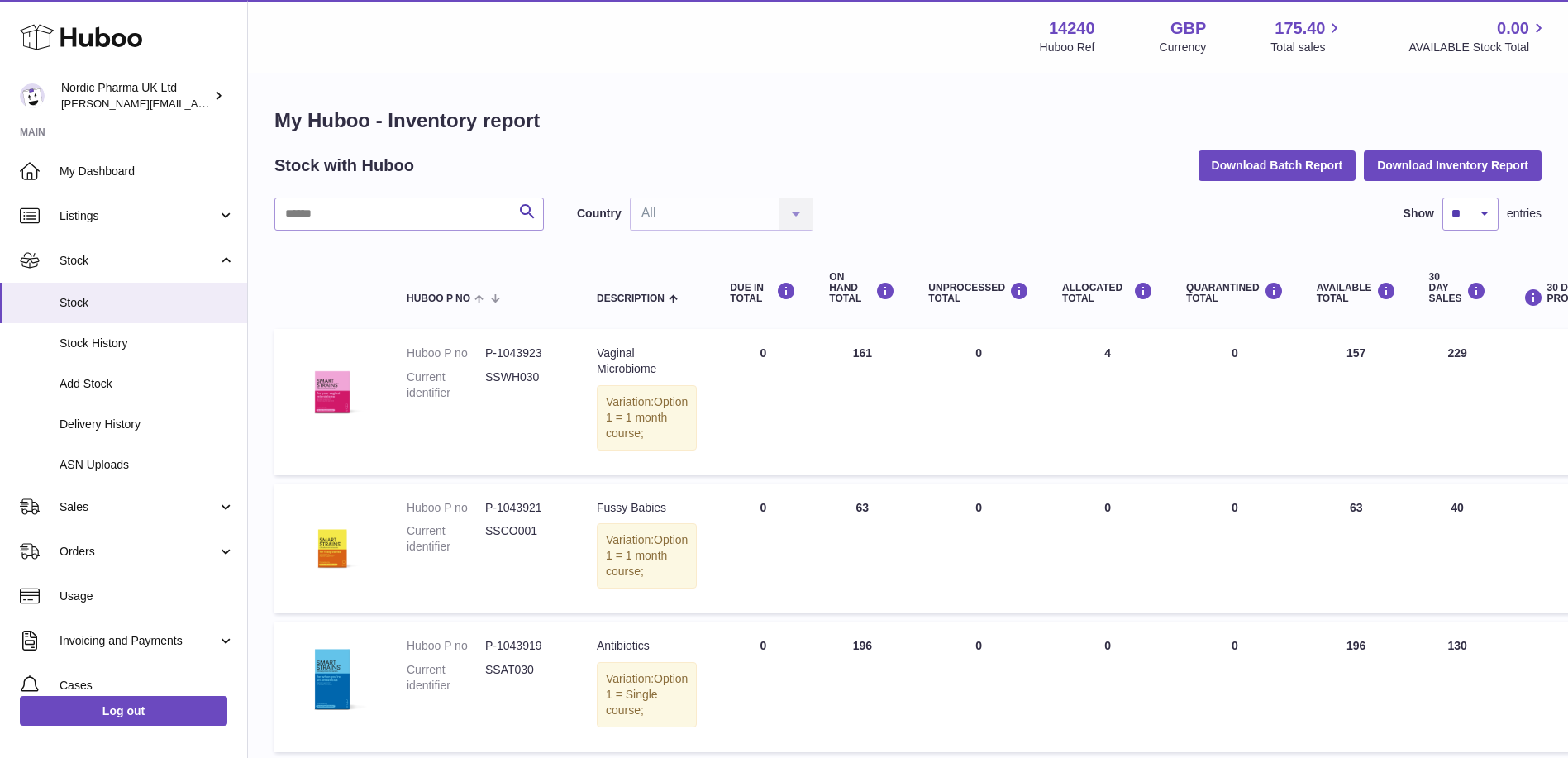
click at [820, 135] on div "My Huboo - Inventory report Stock with Huboo Download Batch Report Download Inv…" at bounding box center [908, 503] width 1267 height 791
click at [122, 350] on span "Stock History" at bounding box center [147, 343] width 175 height 16
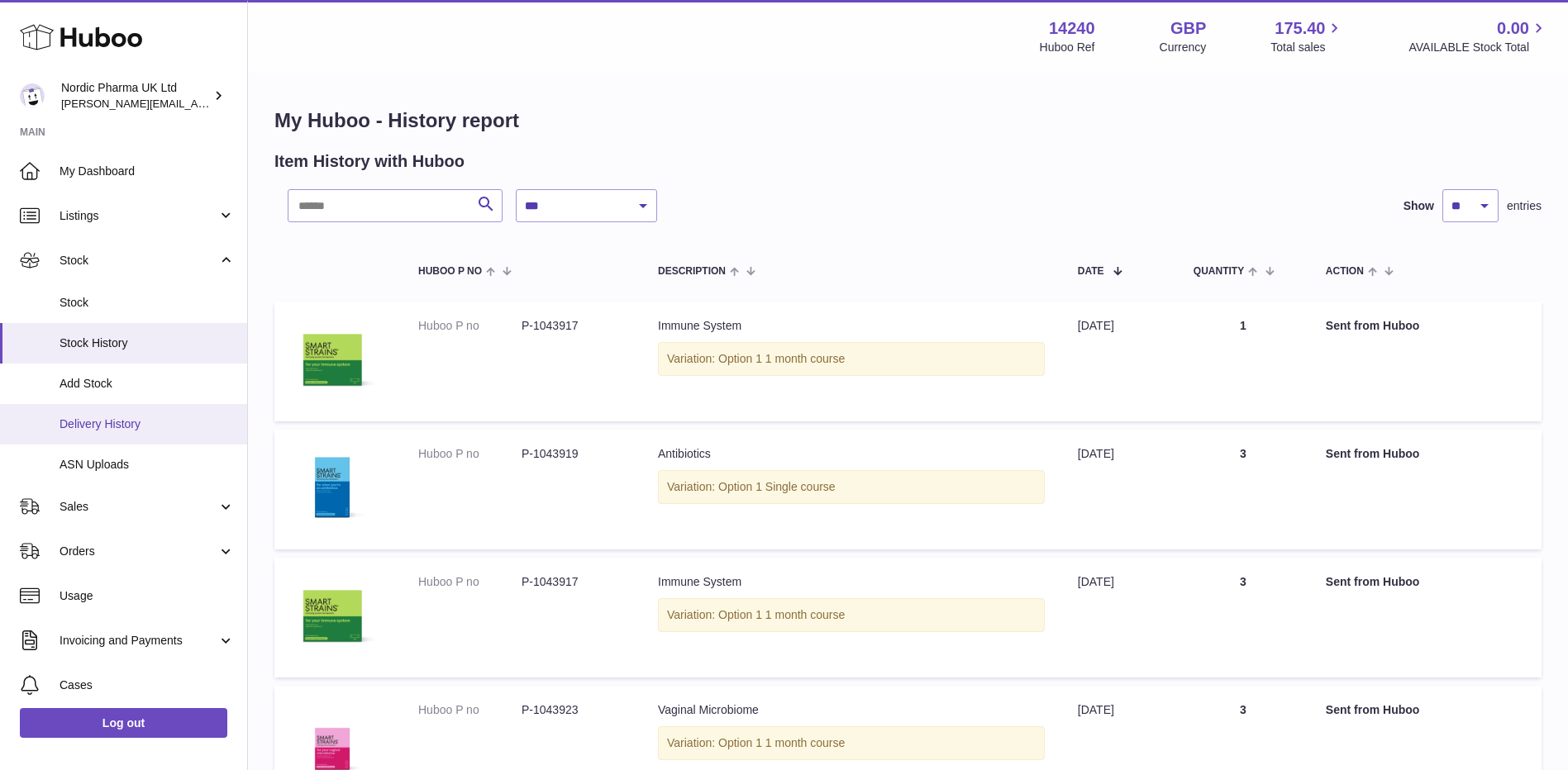
click at [106, 417] on span "Delivery History" at bounding box center [147, 424] width 175 height 16
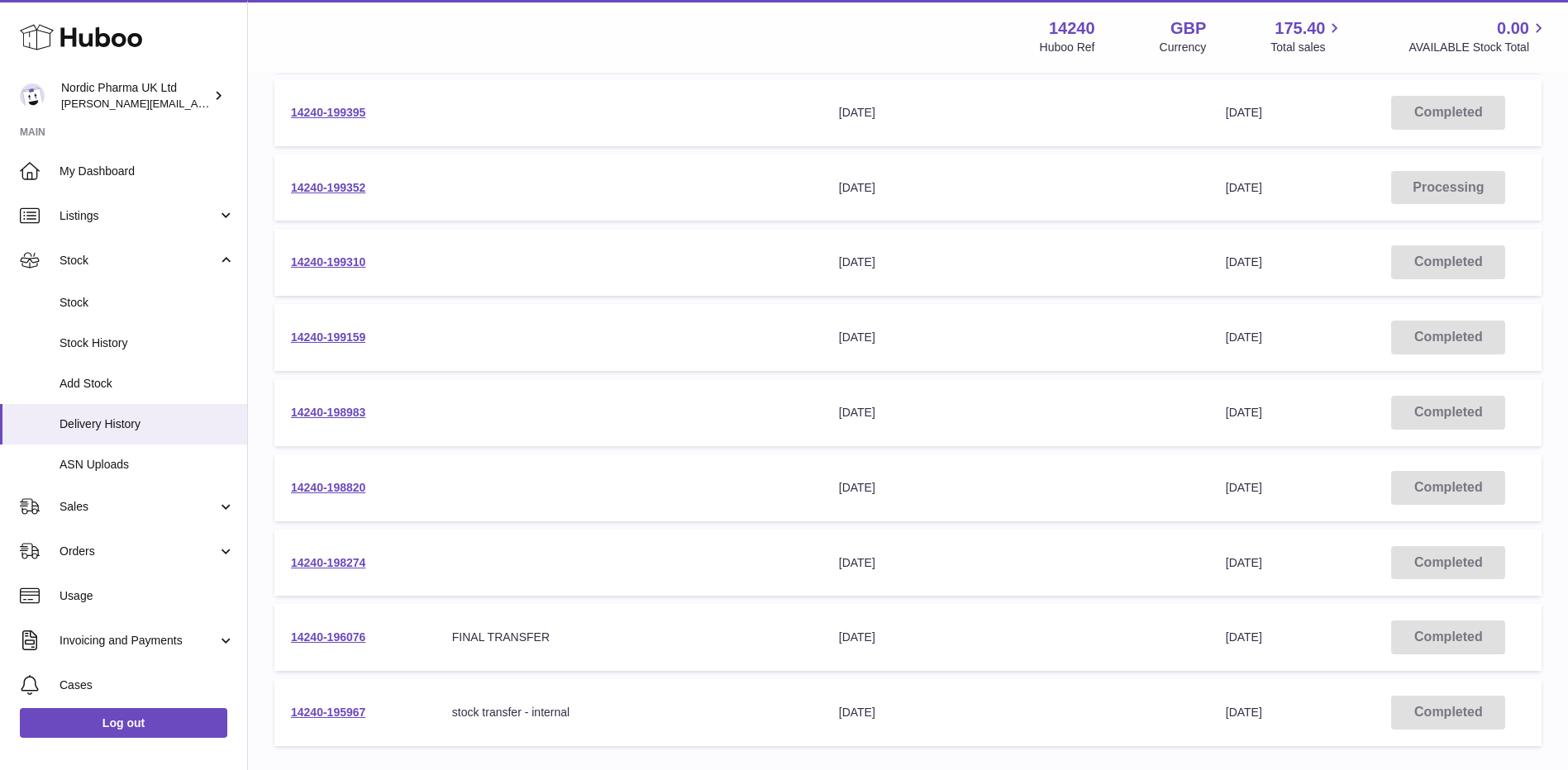
scroll to position [330, 0]
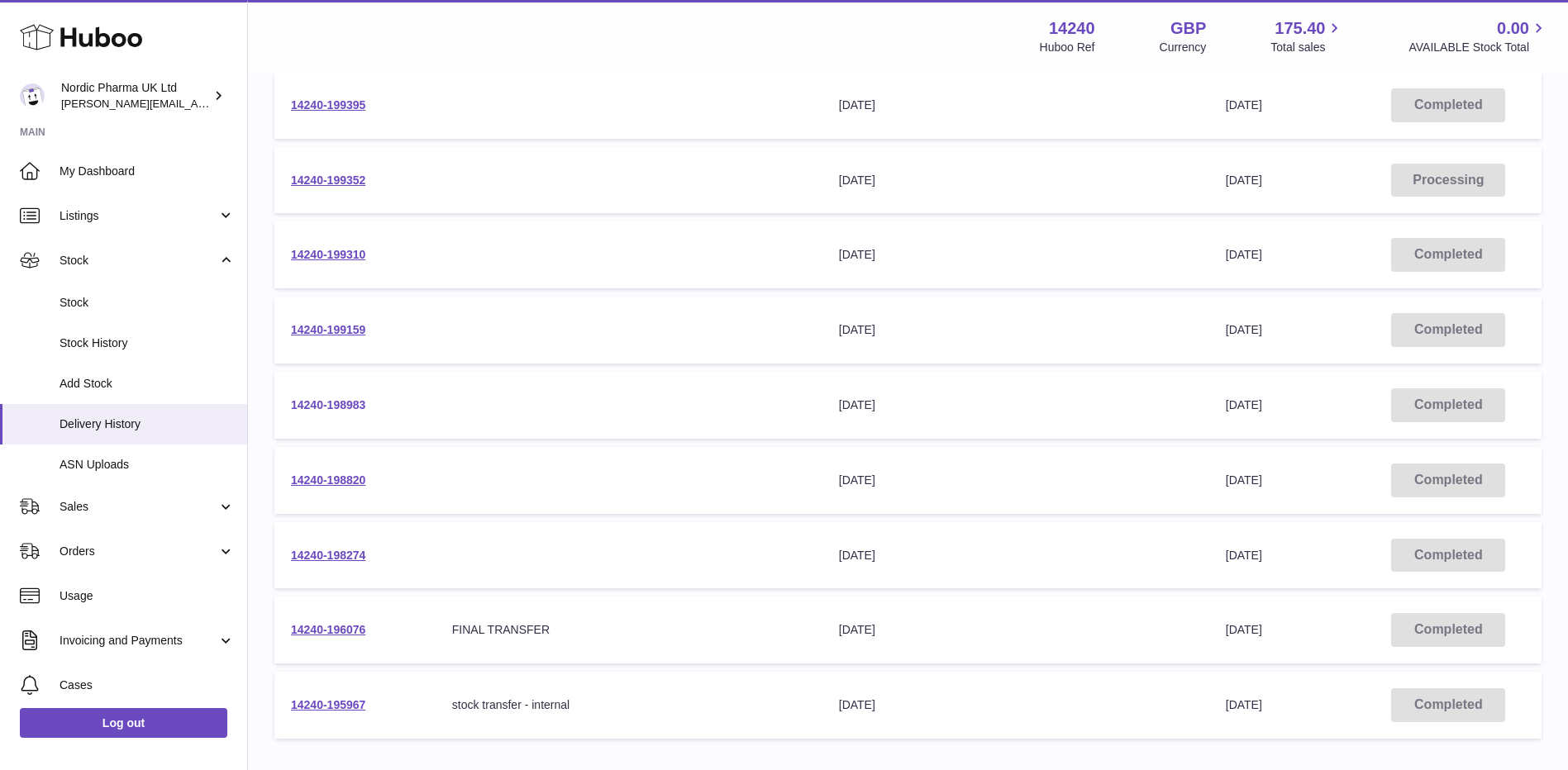
click at [309, 407] on link "14240-198983" at bounding box center [327, 405] width 74 height 14
click at [339, 327] on link "14240-199159" at bounding box center [327, 330] width 74 height 14
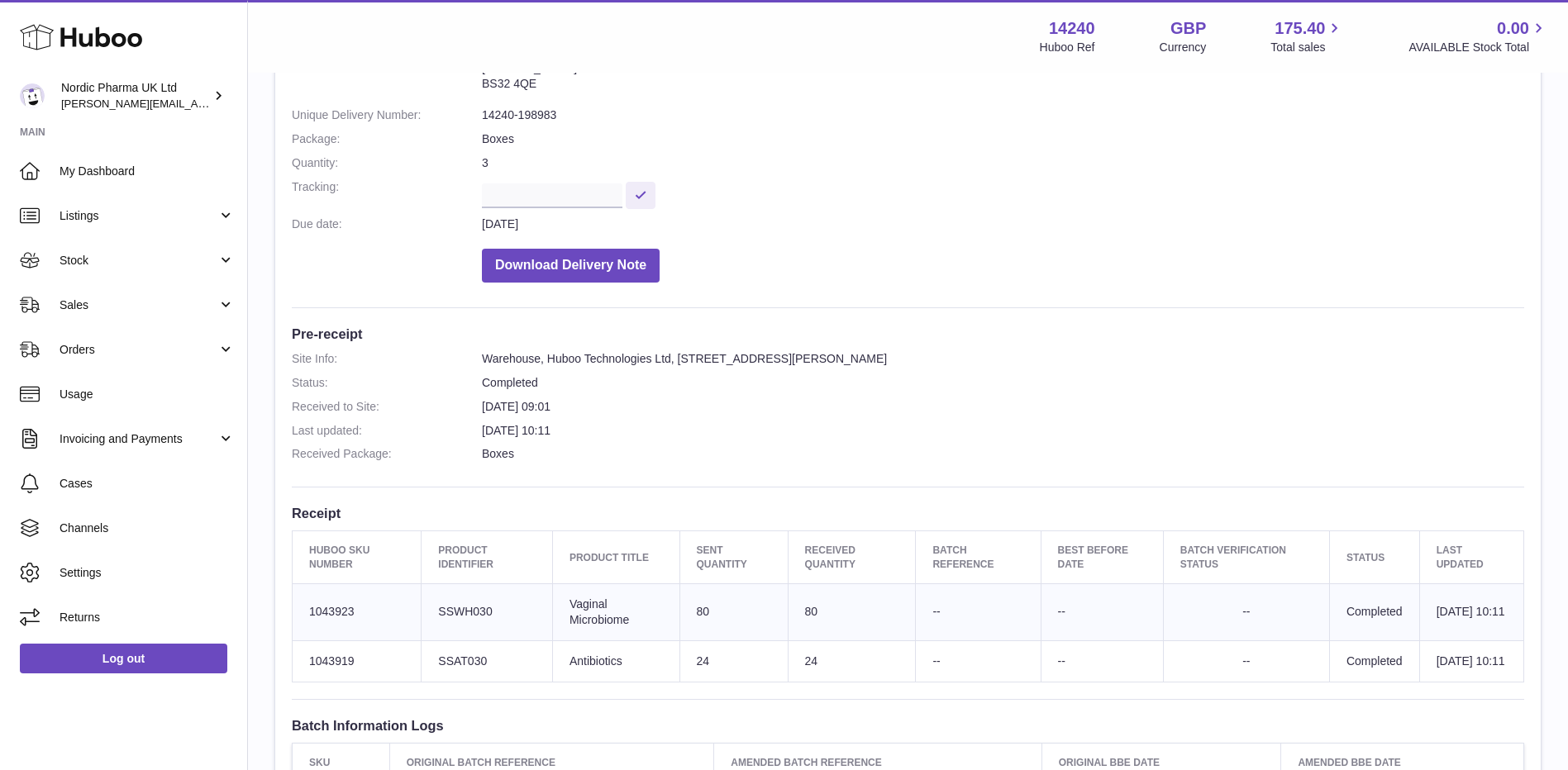
scroll to position [330, 0]
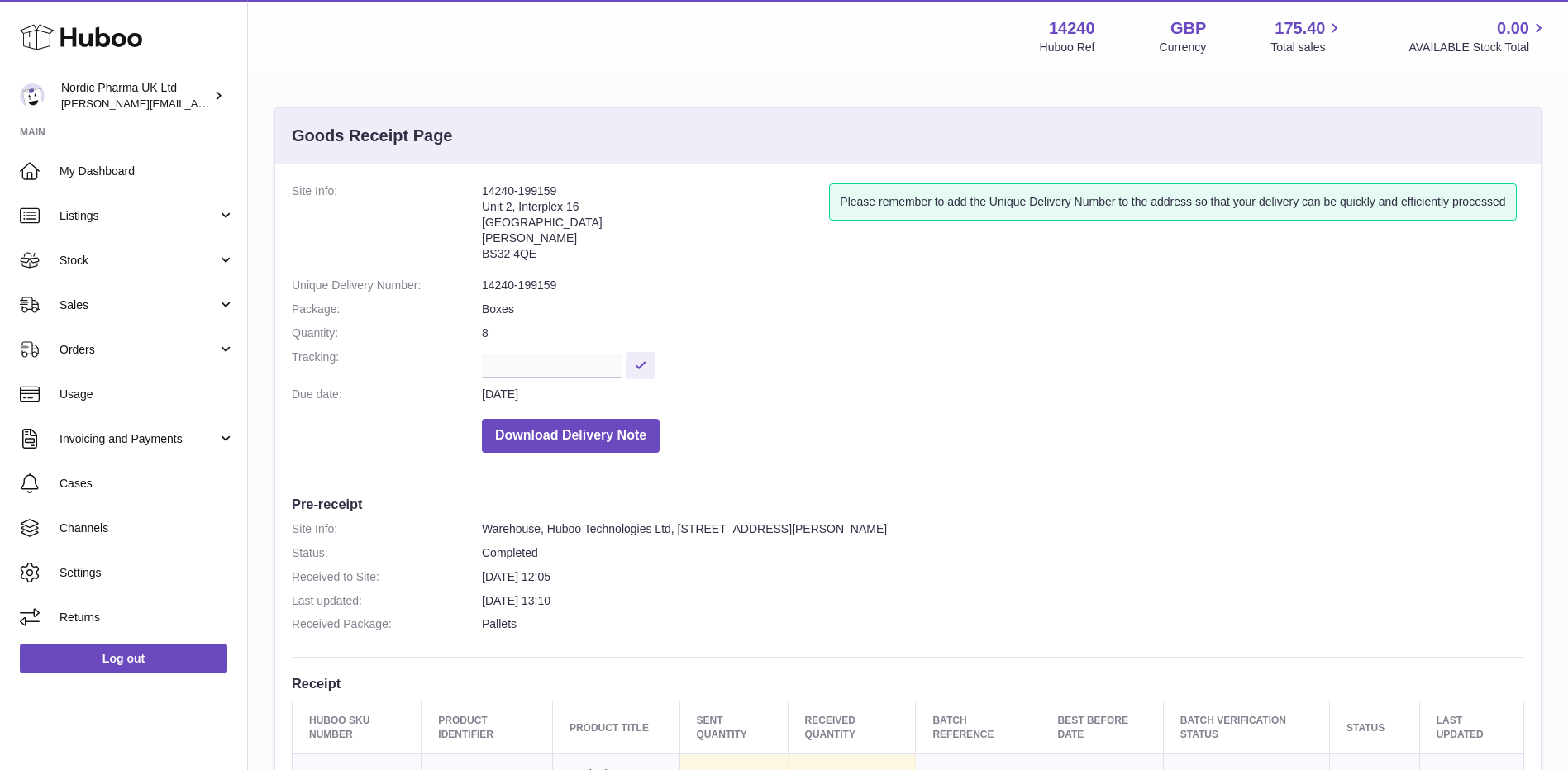
click at [989, 429] on dd "Download Delivery Note" at bounding box center [1002, 431] width 1042 height 42
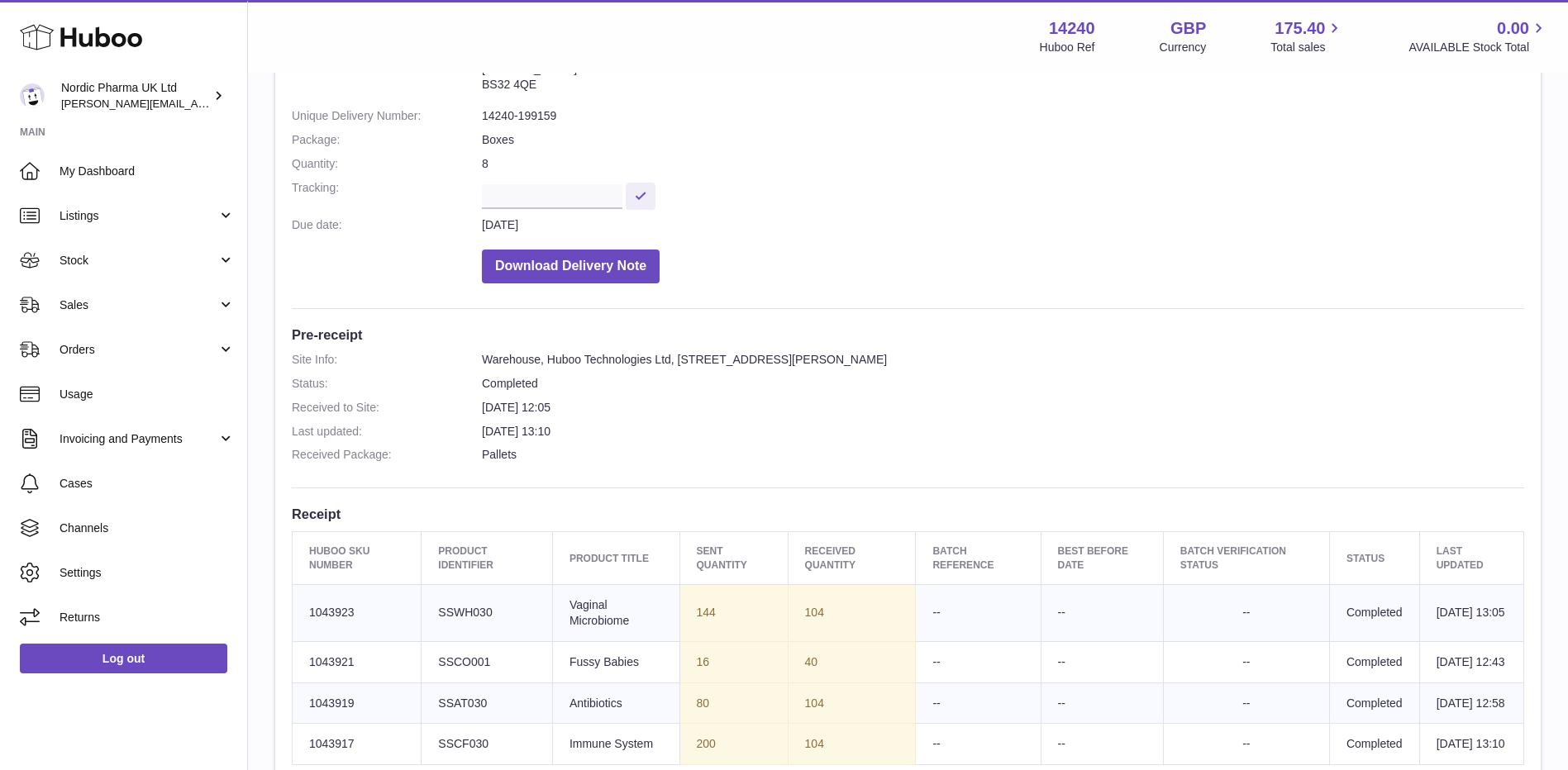
scroll to position [413, 0]
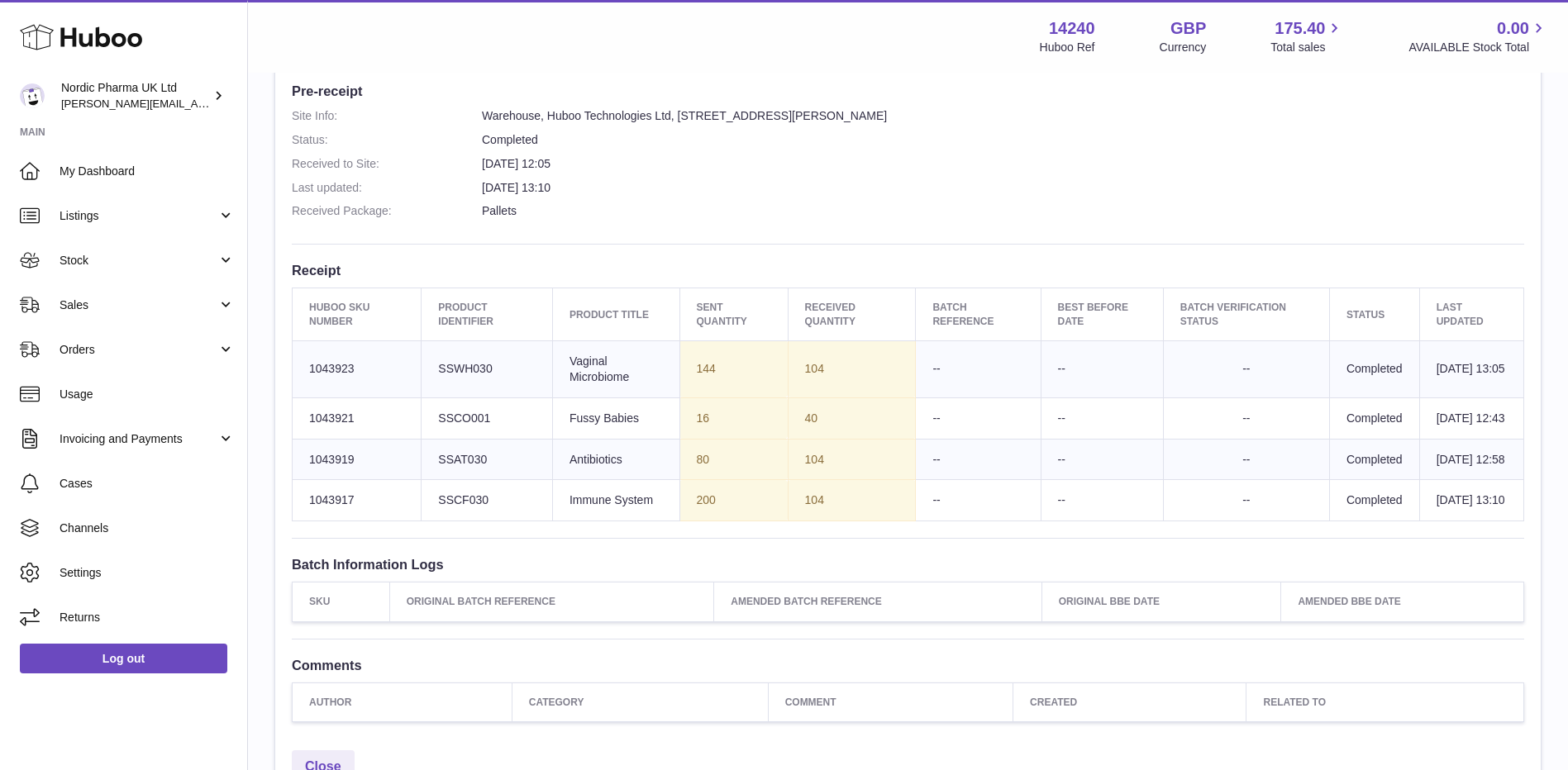
click at [855, 699] on div "Site Info: 14240-199159 Unit 2, Interplex [STREET_ADDRESS][PERSON_NAME] Please …" at bounding box center [907, 247] width 1265 height 992
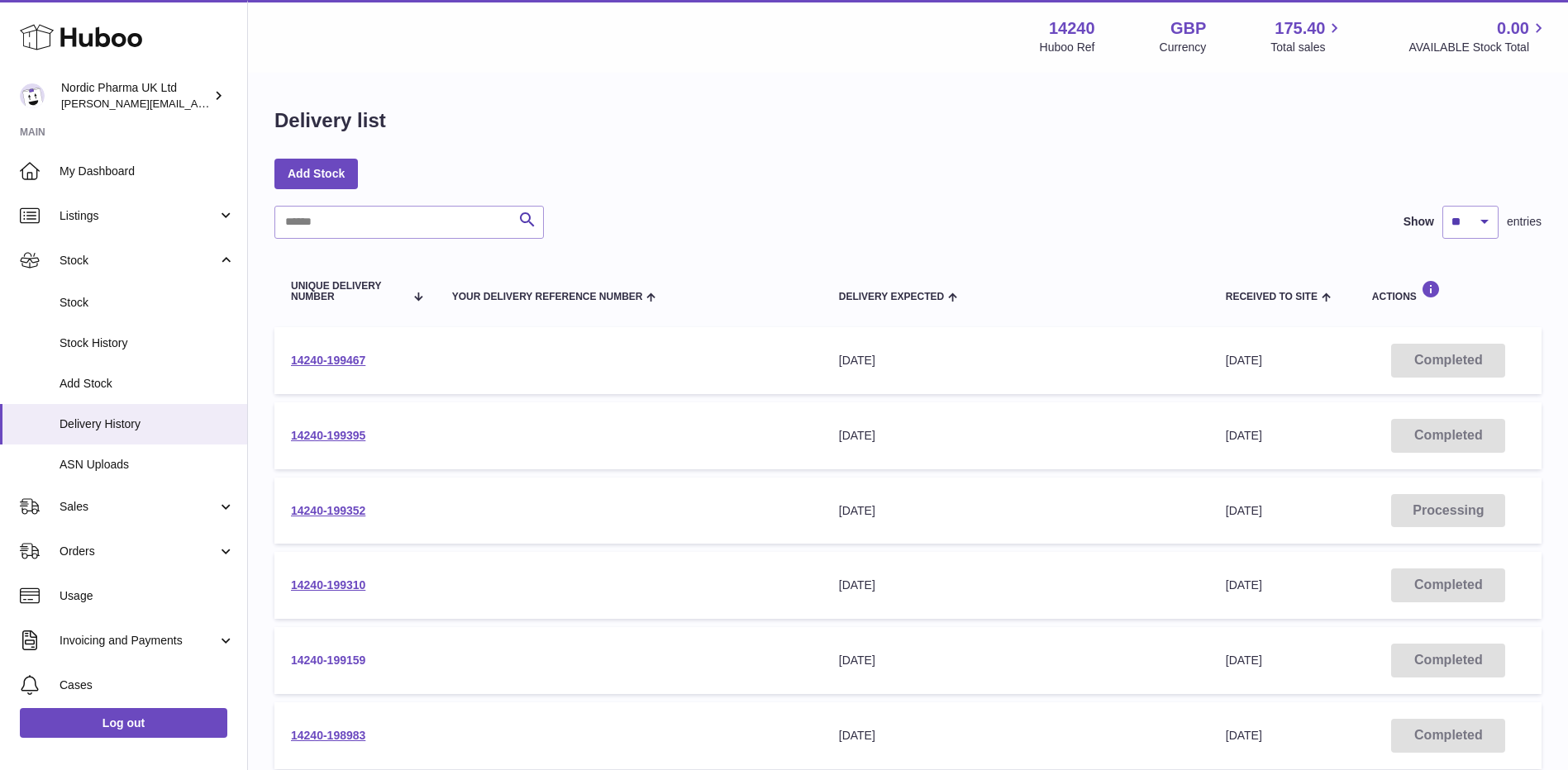
click at [322, 661] on link "14240-199159" at bounding box center [327, 661] width 74 height 14
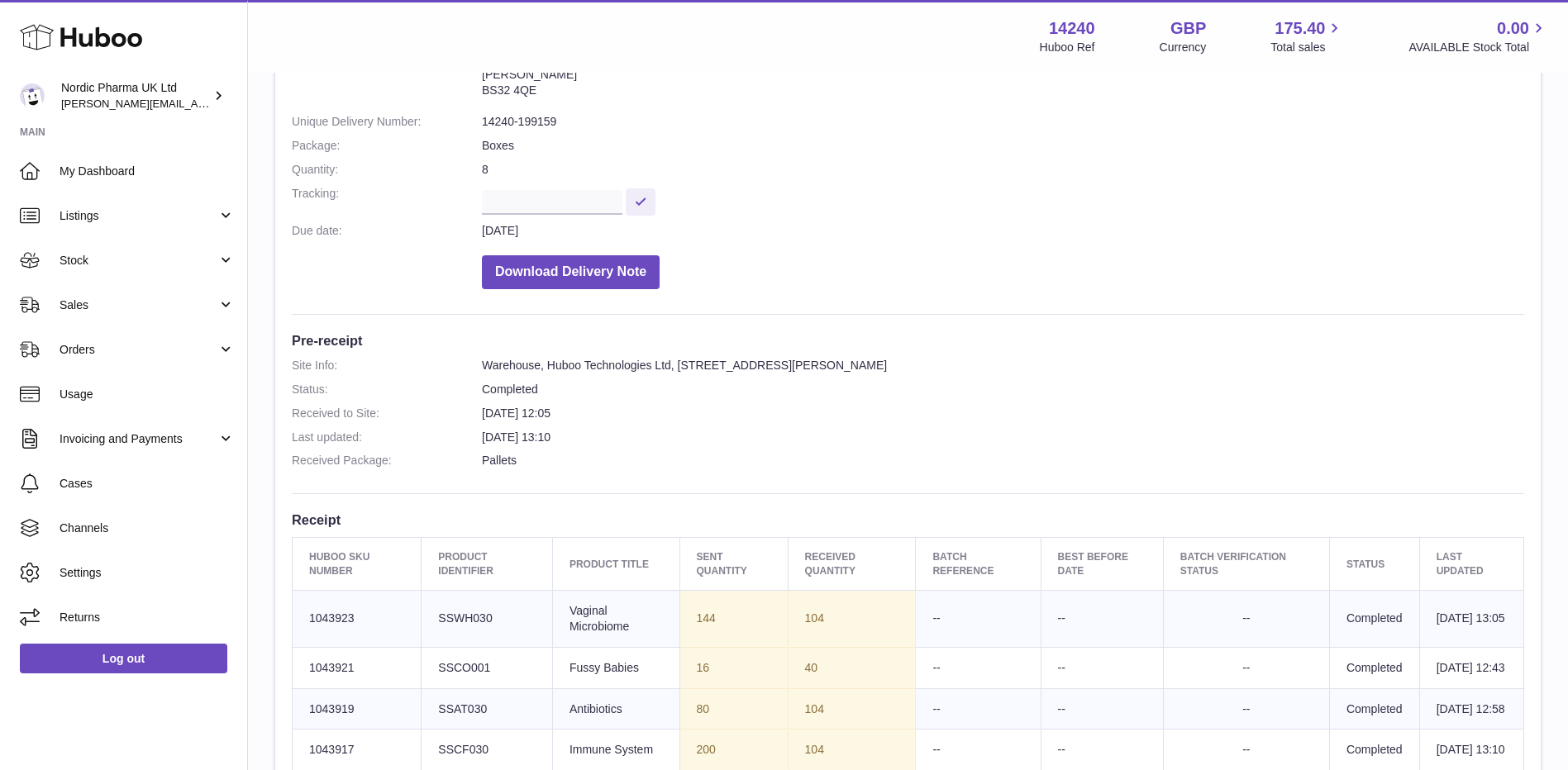
scroll to position [330, 0]
